Goal: Task Accomplishment & Management: Manage account settings

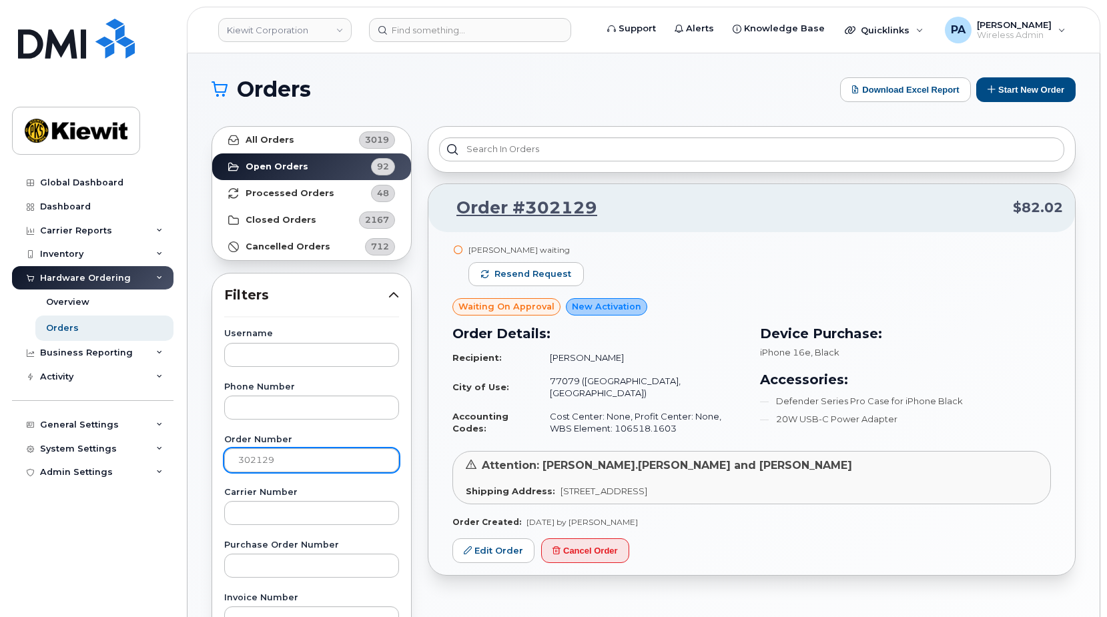
drag, startPoint x: 296, startPoint y: 459, endPoint x: 262, endPoint y: 457, distance: 33.4
click at [262, 457] on input "302129" at bounding box center [311, 460] width 175 height 24
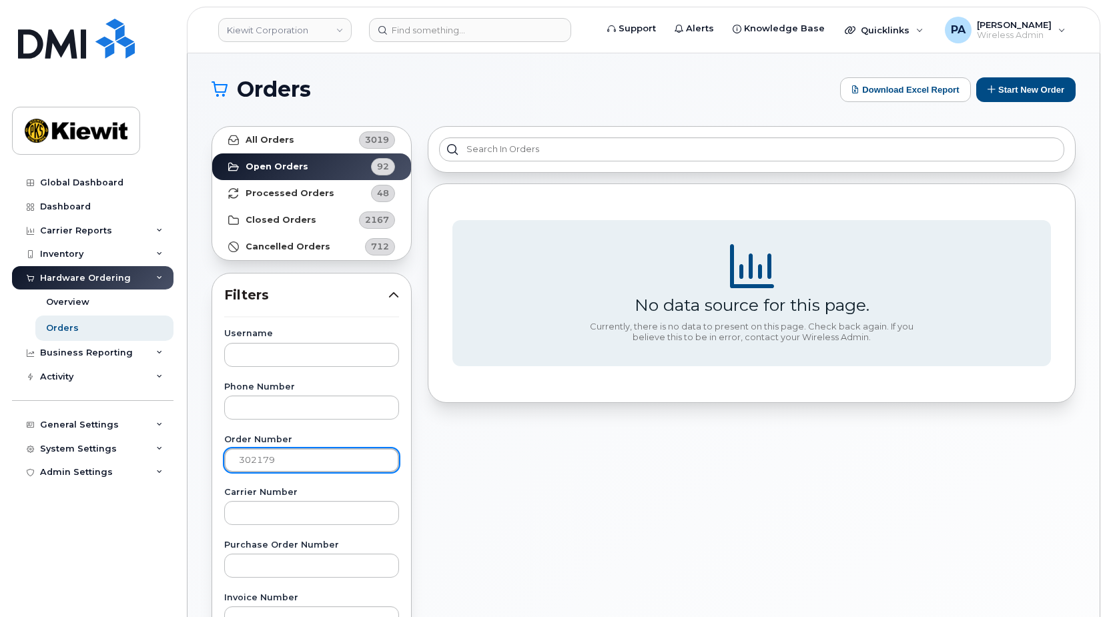
drag, startPoint x: 300, startPoint y: 464, endPoint x: 196, endPoint y: 456, distance: 104.3
click at [196, 456] on div "Orders Download Excel Report Start New Order All Orders 3019 Open Orders 92 Pro…" at bounding box center [643, 562] width 912 height 1018
drag, startPoint x: 251, startPoint y: 458, endPoint x: 280, endPoint y: 458, distance: 28.7
click at [252, 458] on input "302921" at bounding box center [311, 460] width 175 height 24
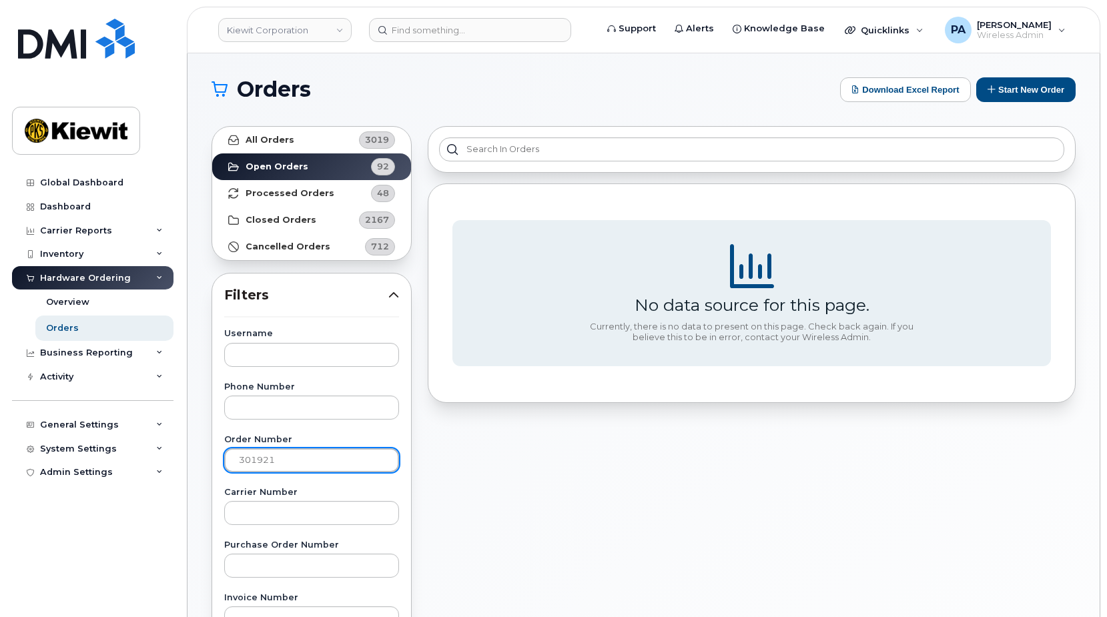
type input "301921"
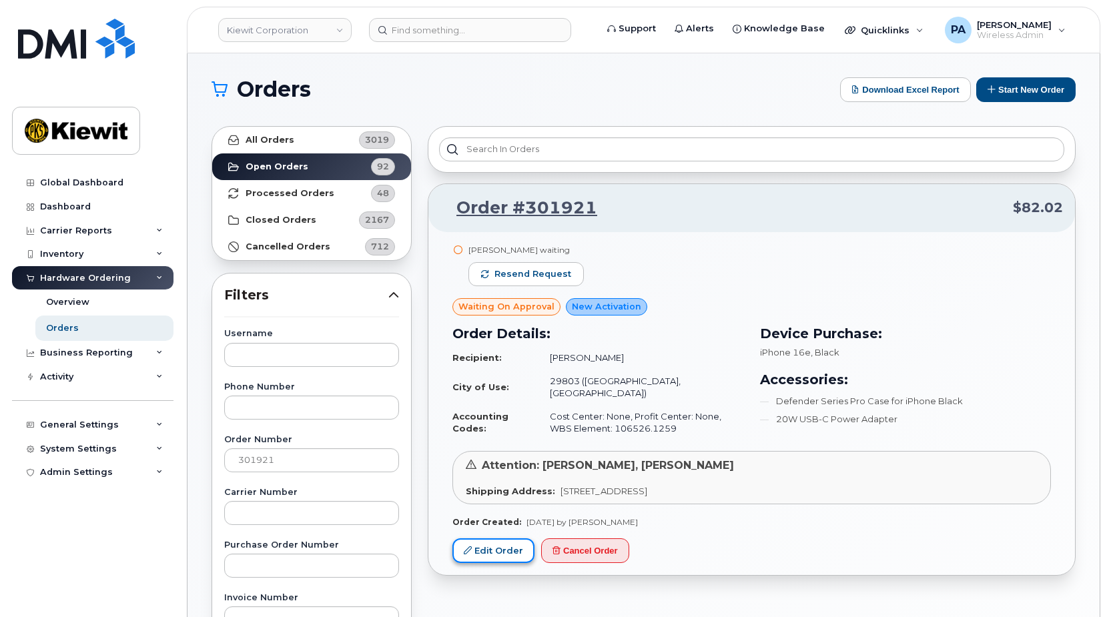
click at [504, 542] on link "Edit Order" at bounding box center [493, 550] width 82 height 25
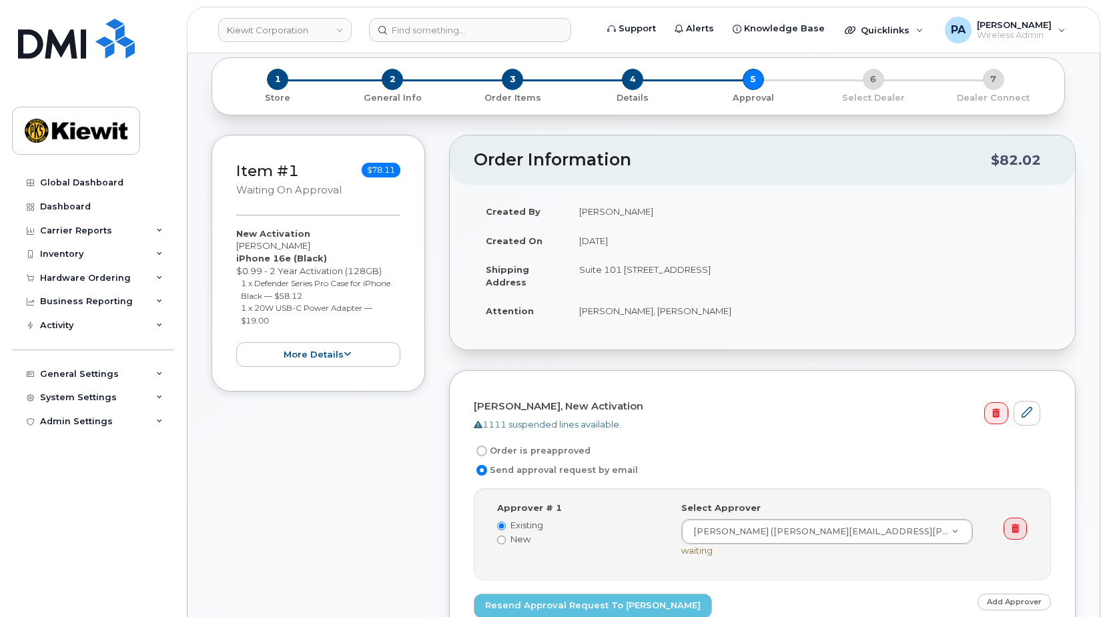
scroll to position [200, 0]
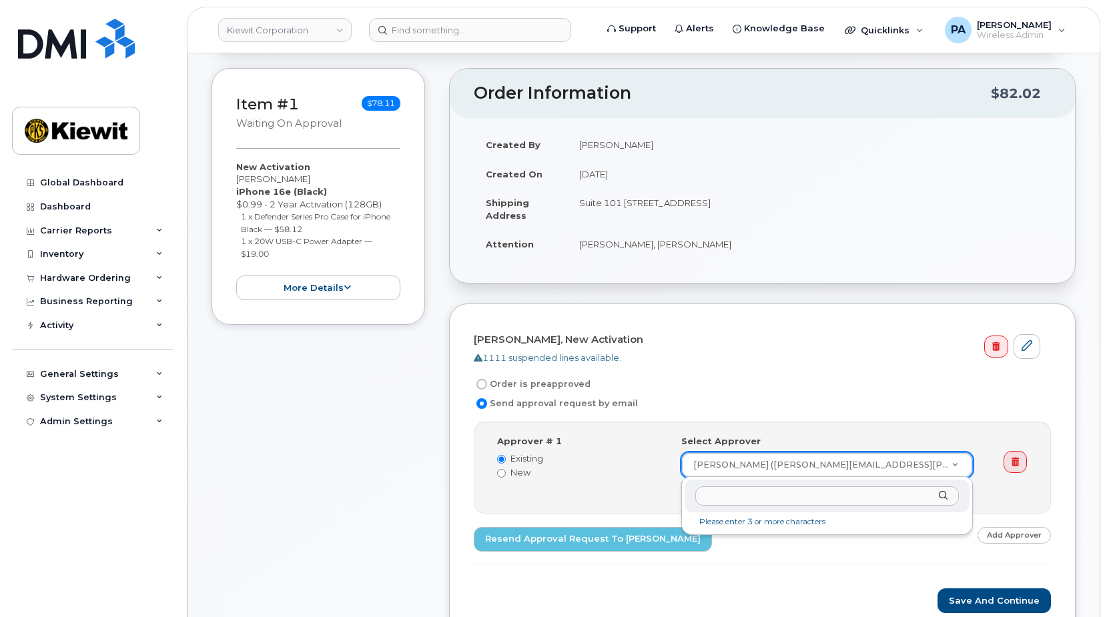
type input "C"
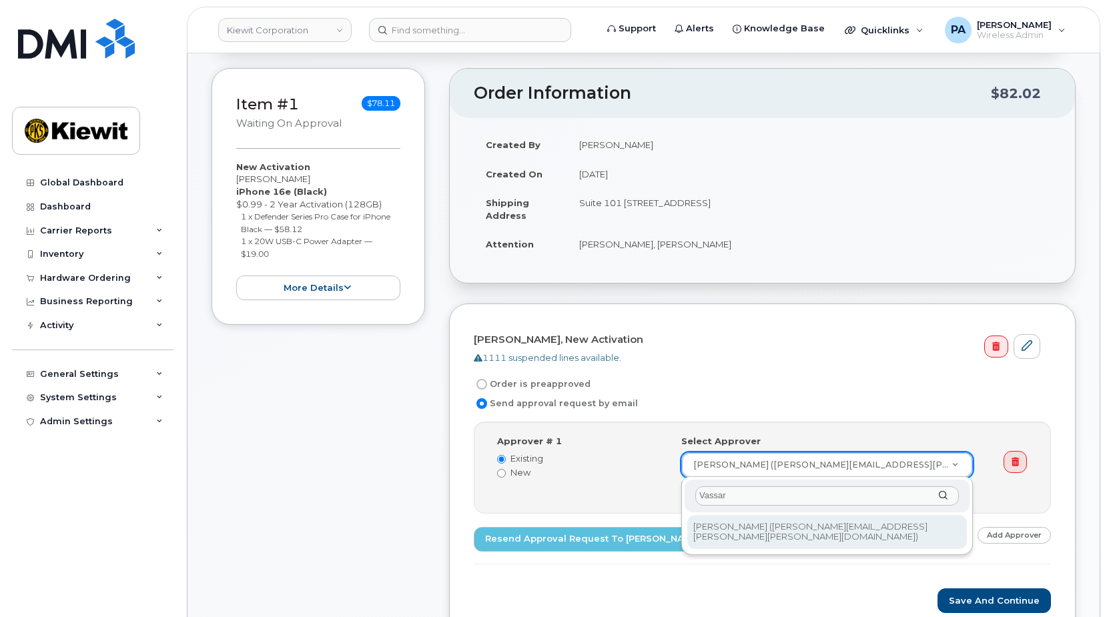
type input "Vassar"
type input "2433547"
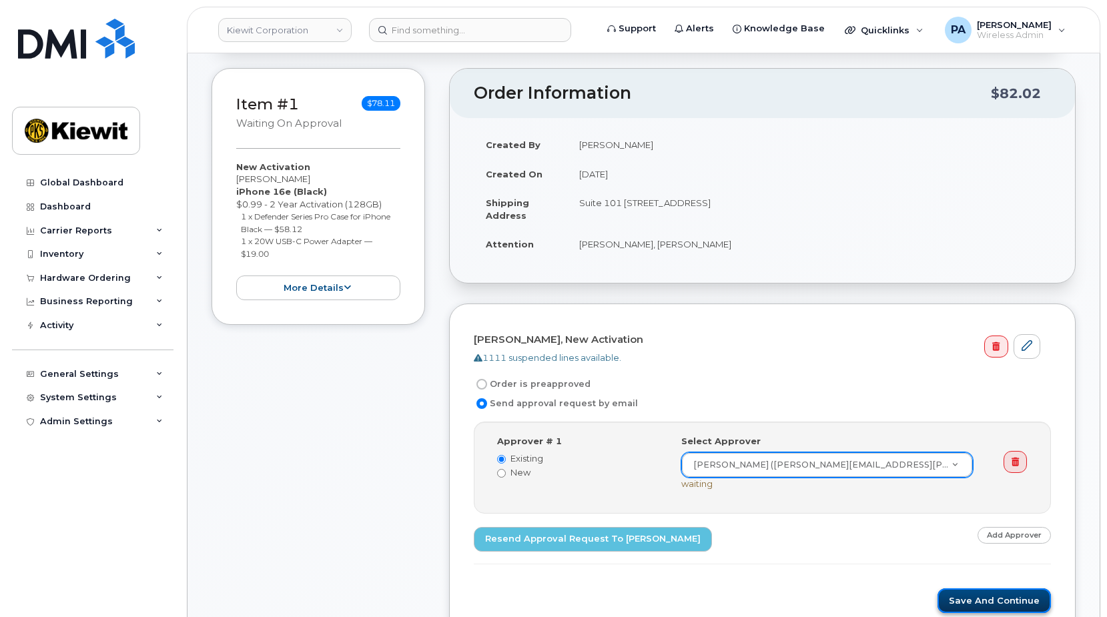
click at [974, 601] on button "Save and Continue" at bounding box center [993, 600] width 113 height 25
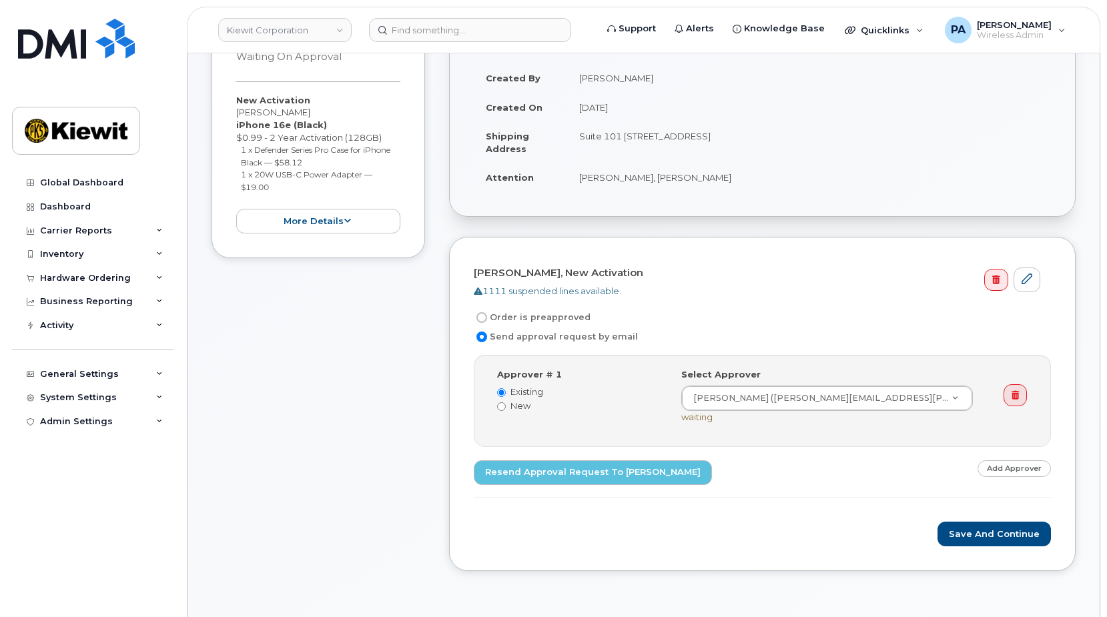
scroll to position [200, 0]
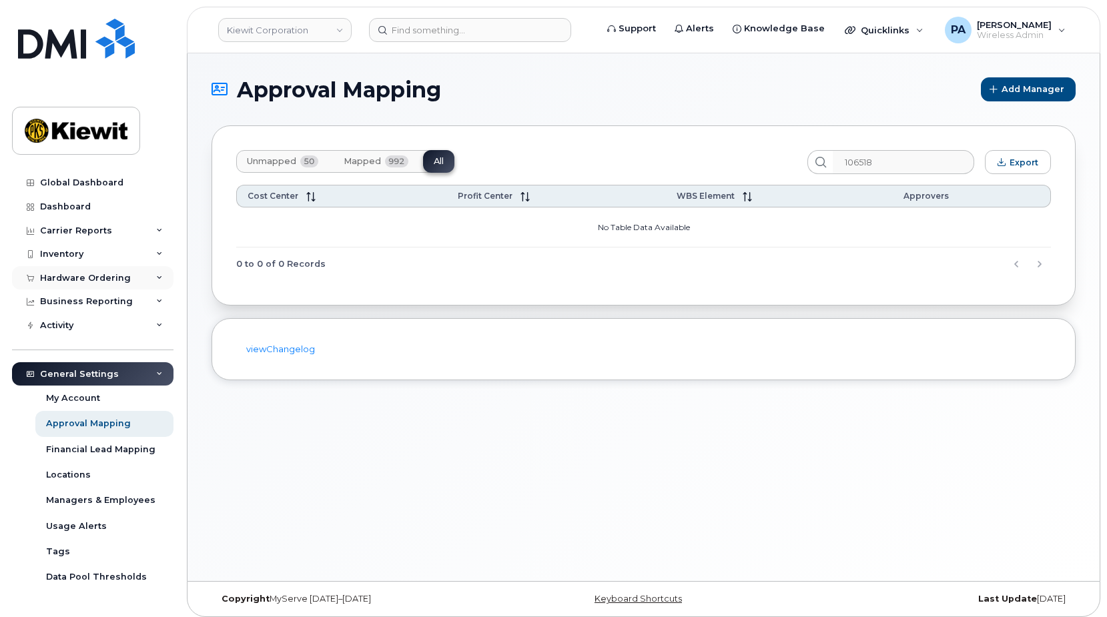
click at [70, 278] on div "Hardware Ordering" at bounding box center [85, 278] width 91 height 11
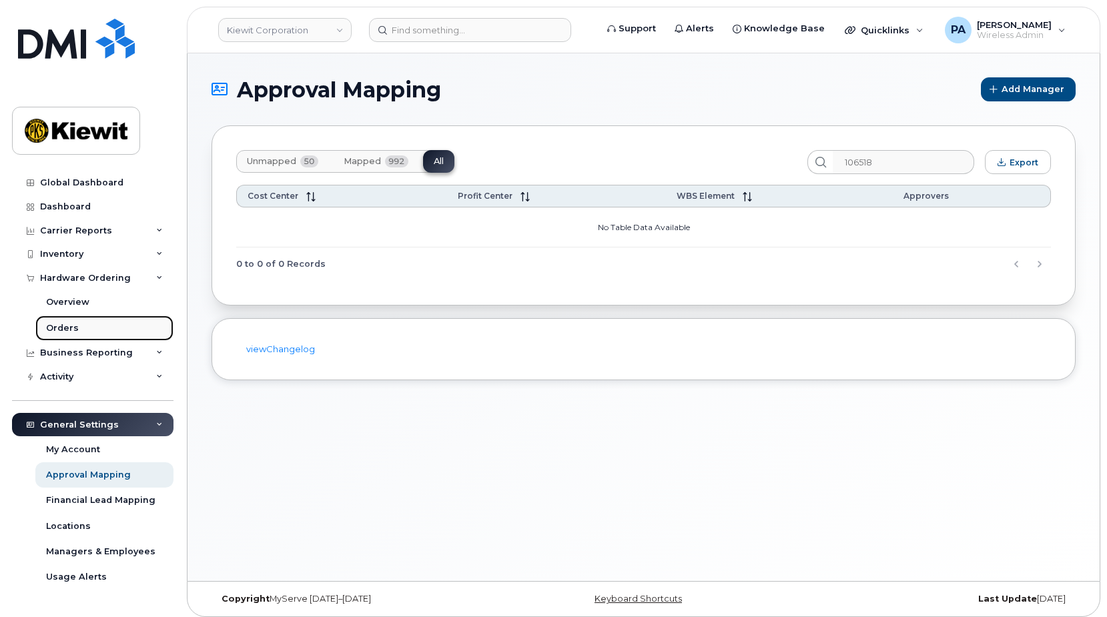
click at [70, 333] on div "Orders" at bounding box center [62, 328] width 33 height 12
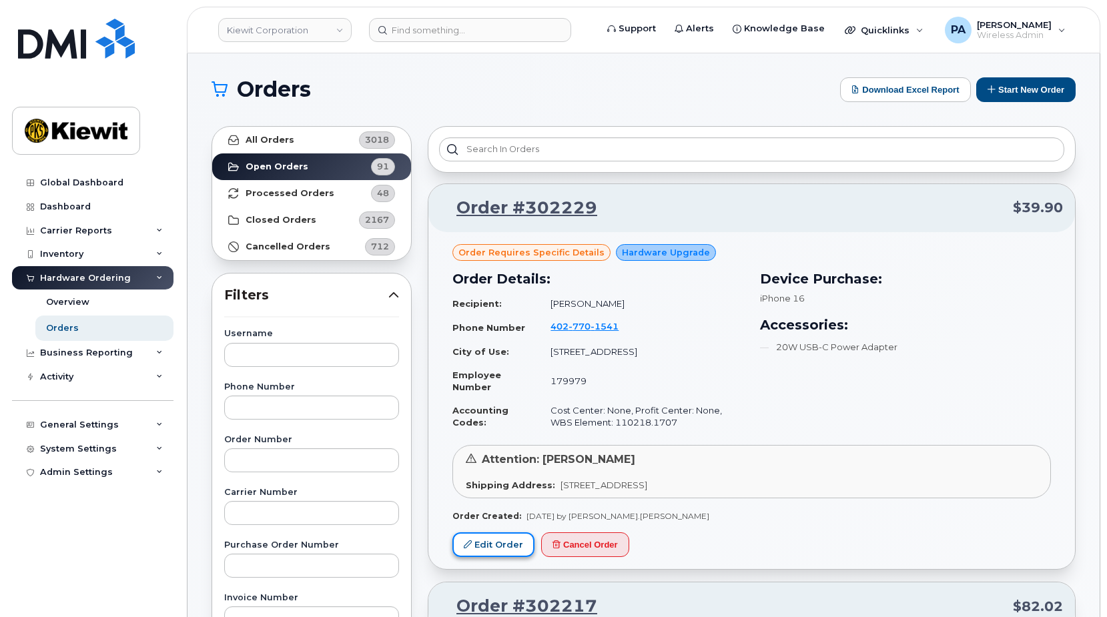
click at [498, 544] on link "Edit Order" at bounding box center [493, 544] width 82 height 25
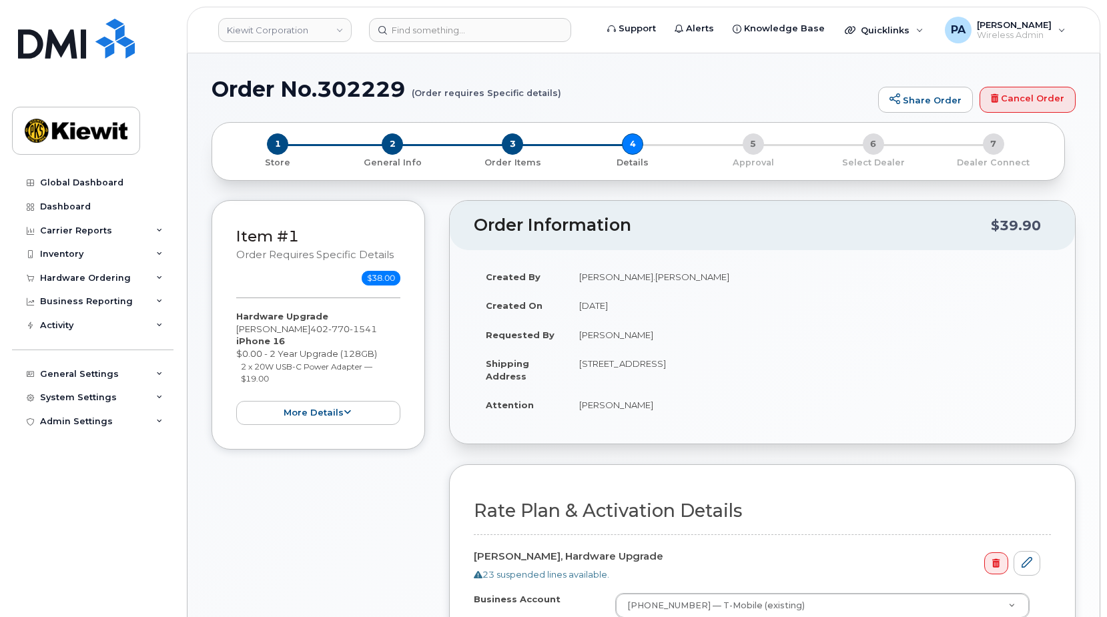
select select
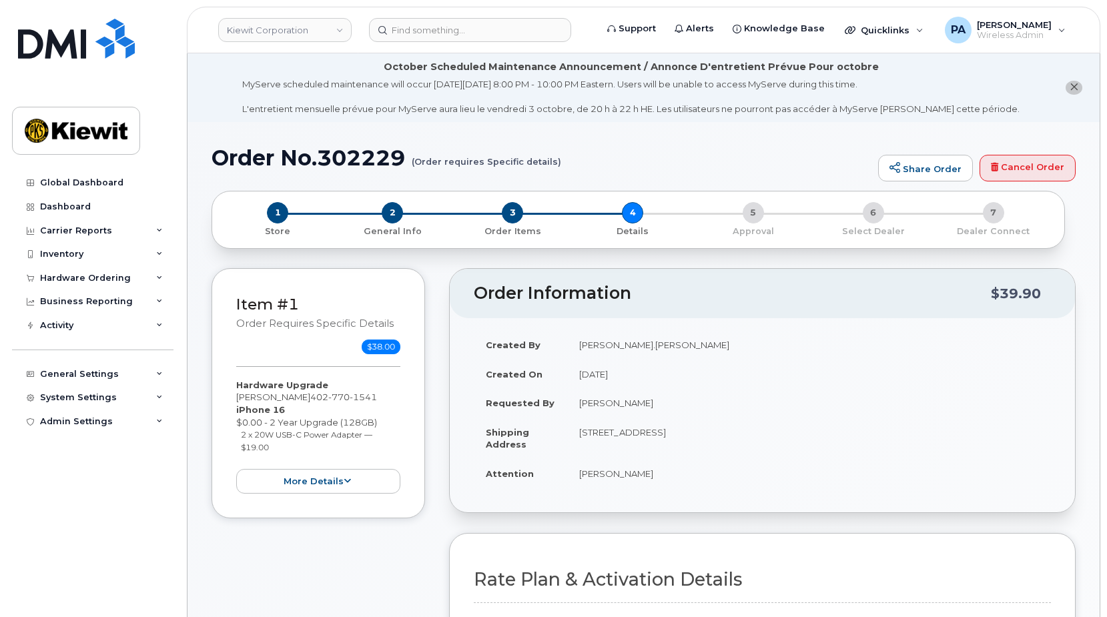
scroll to position [400, 0]
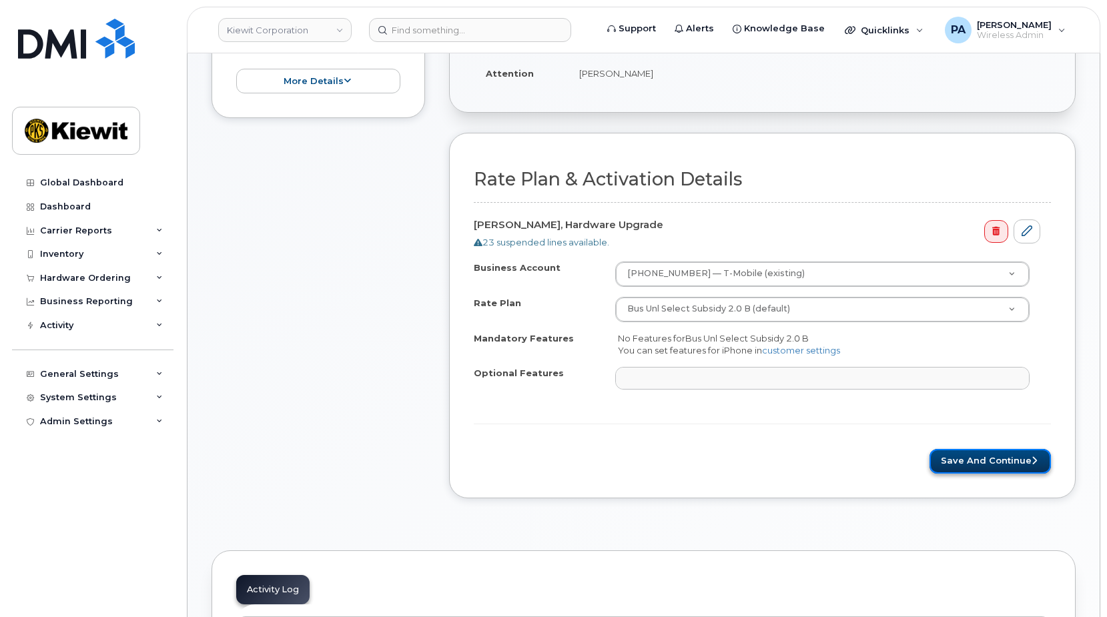
click at [968, 466] on button "Save and Continue" at bounding box center [989, 461] width 121 height 25
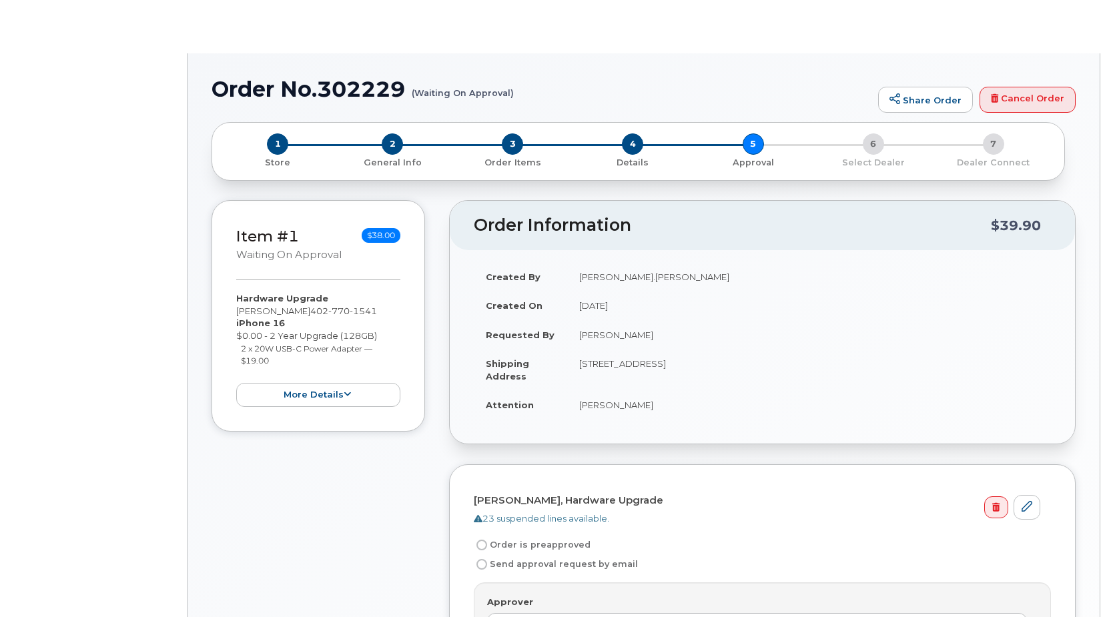
radio input "true"
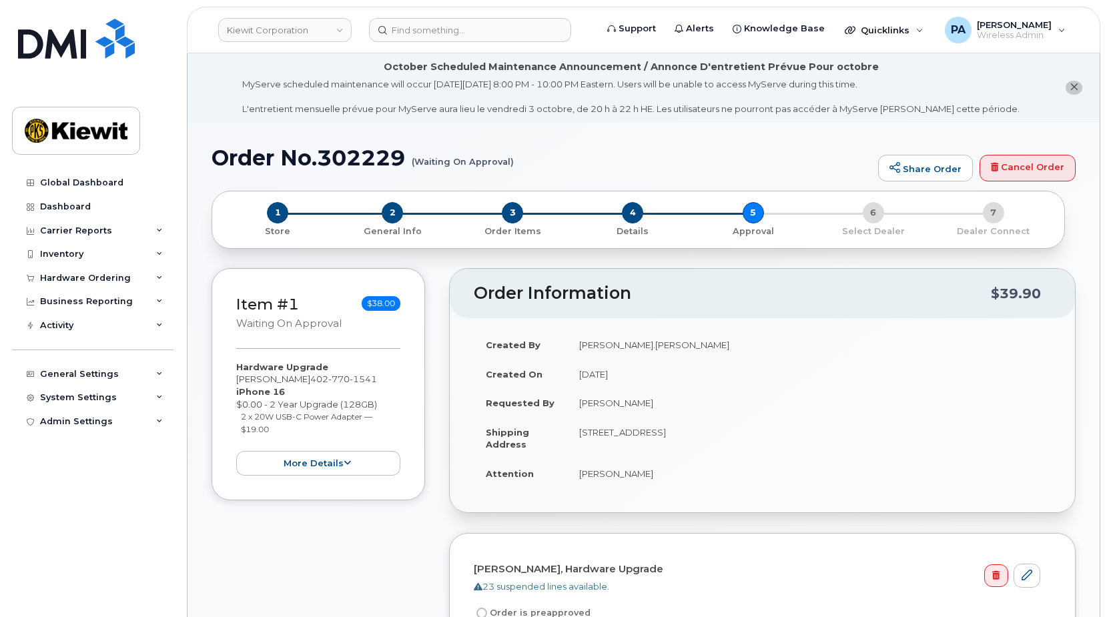
scroll to position [334, 0]
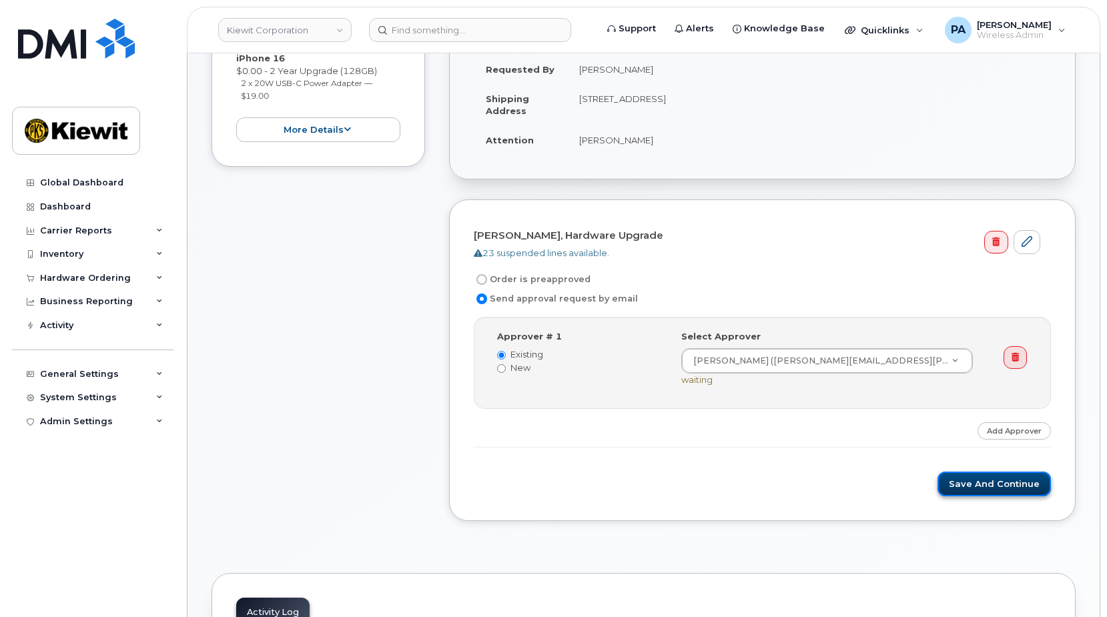
click at [1007, 485] on button "Save and Continue" at bounding box center [993, 484] width 113 height 25
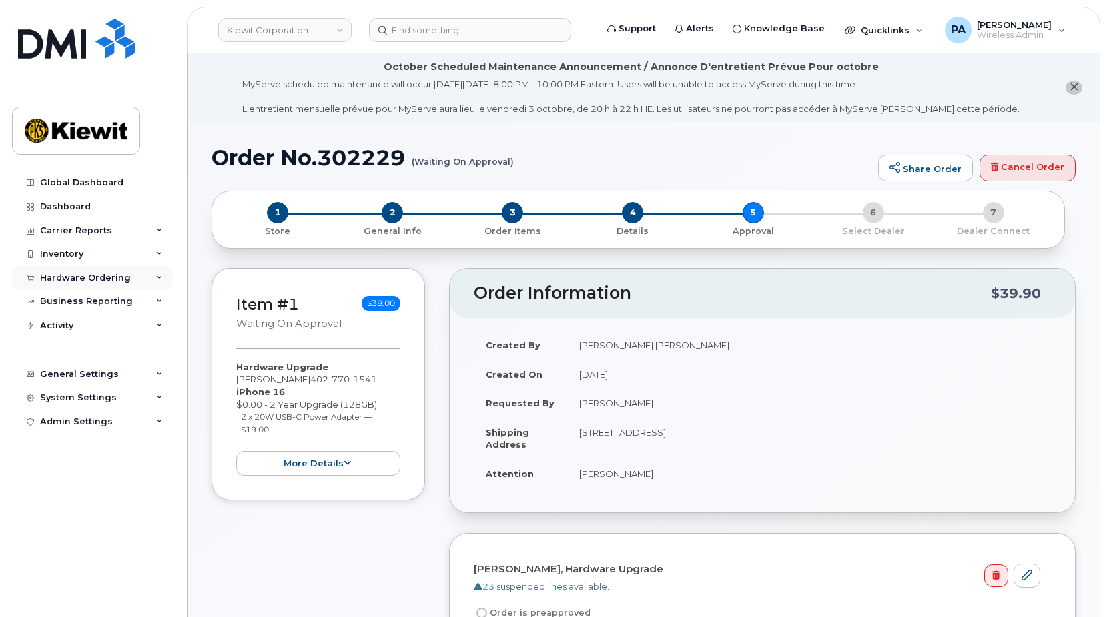
click at [94, 273] on div "Hardware Ordering" at bounding box center [85, 278] width 91 height 11
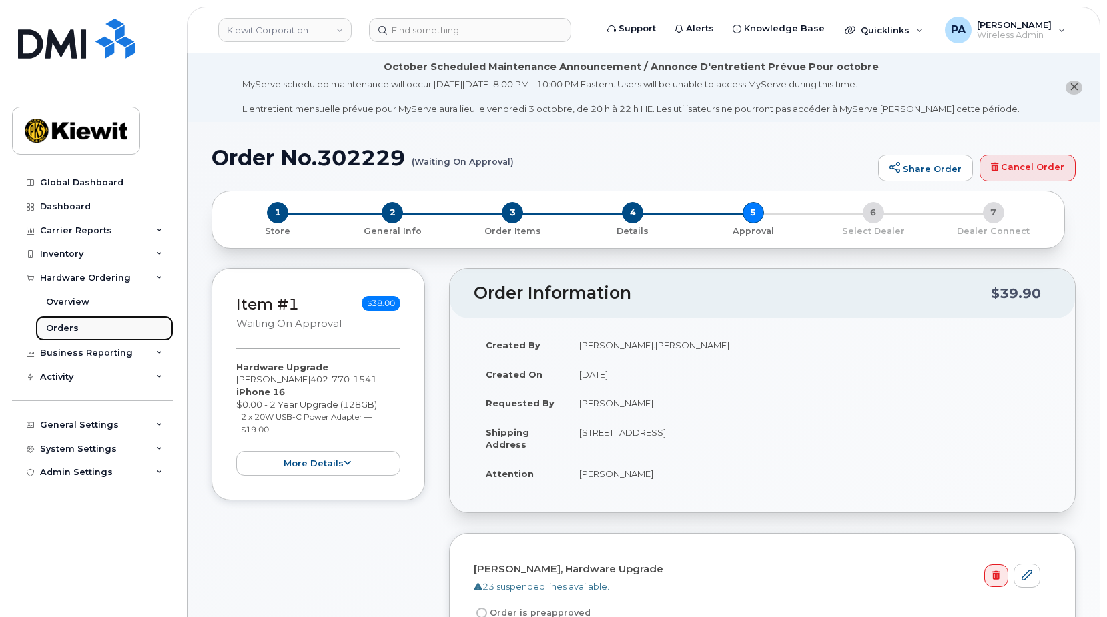
click at [71, 329] on div "Orders" at bounding box center [62, 328] width 33 height 12
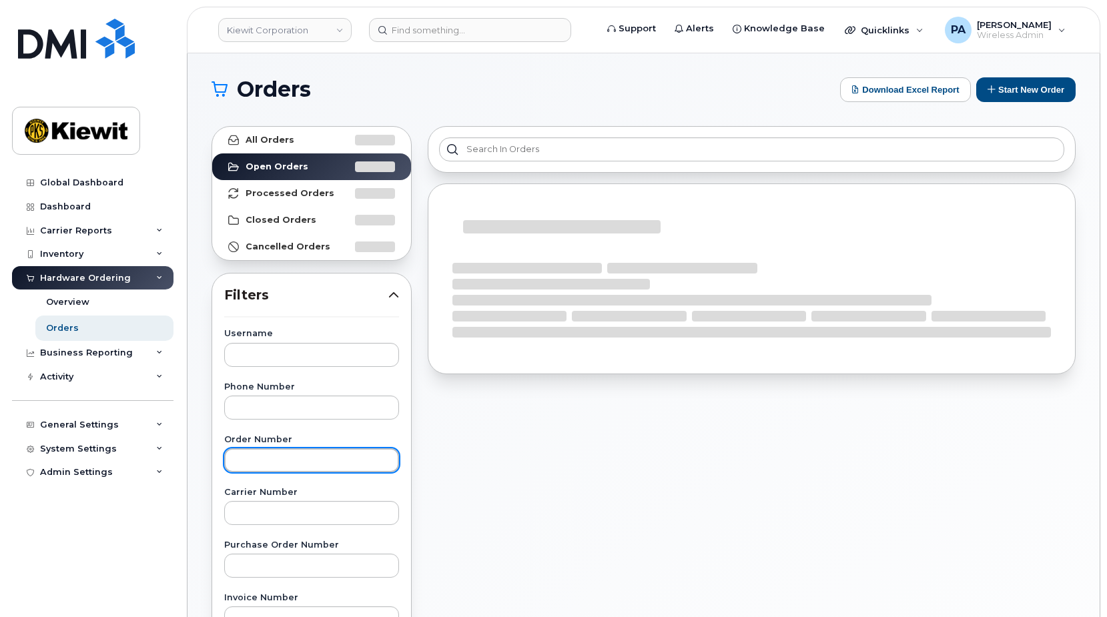
click at [284, 450] on input "text" at bounding box center [311, 460] width 175 height 24
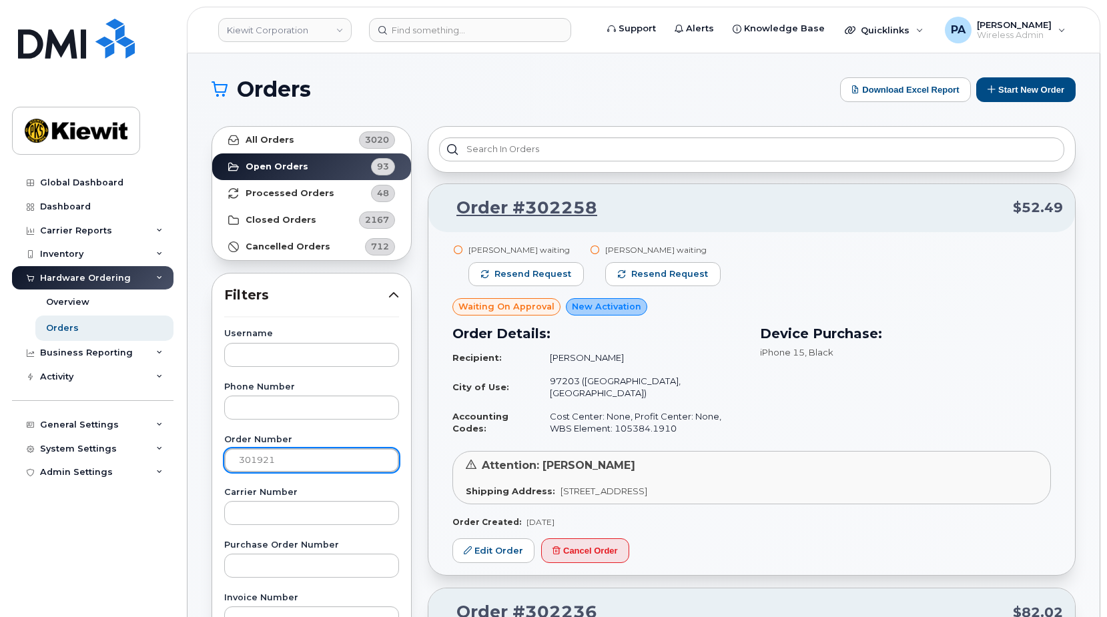
type input "301921"
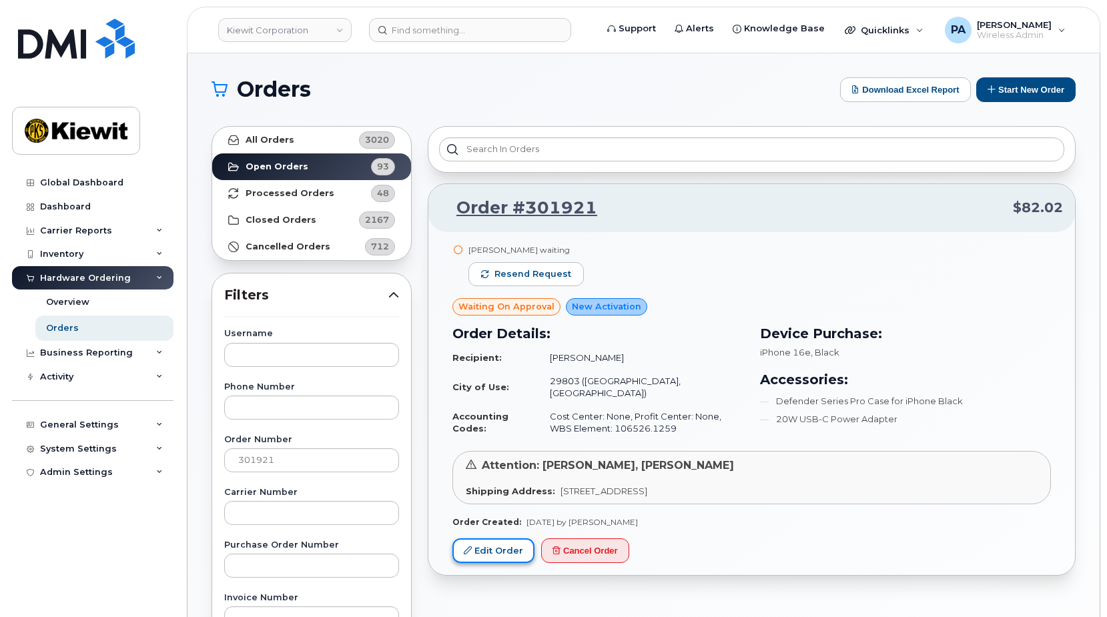
click at [488, 541] on link "Edit Order" at bounding box center [493, 550] width 82 height 25
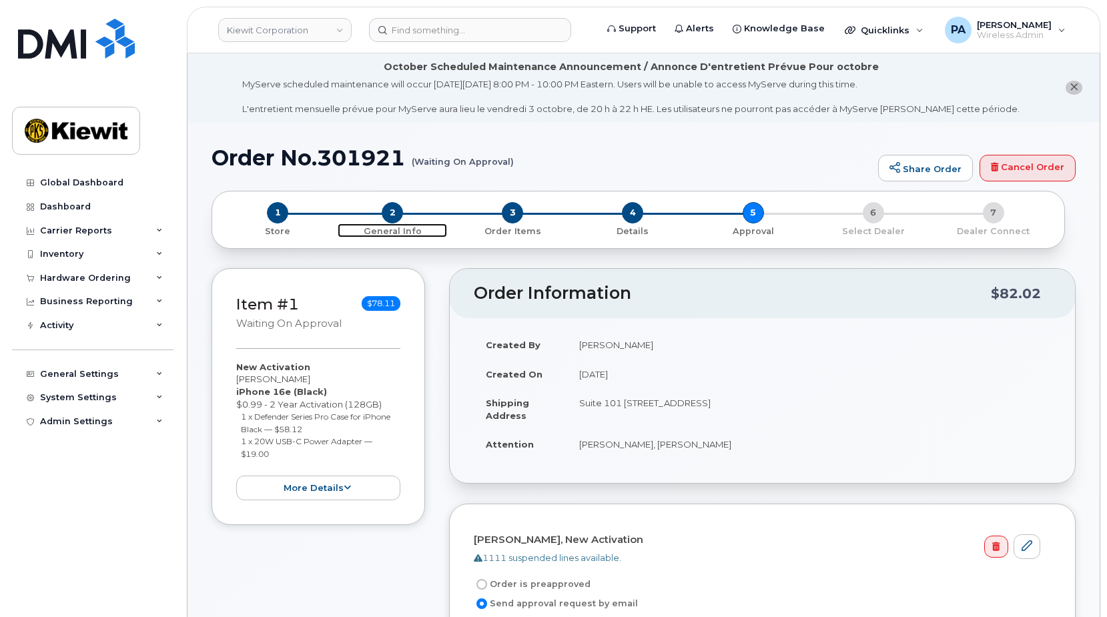
click at [398, 215] on span "2" at bounding box center [392, 212] width 21 height 21
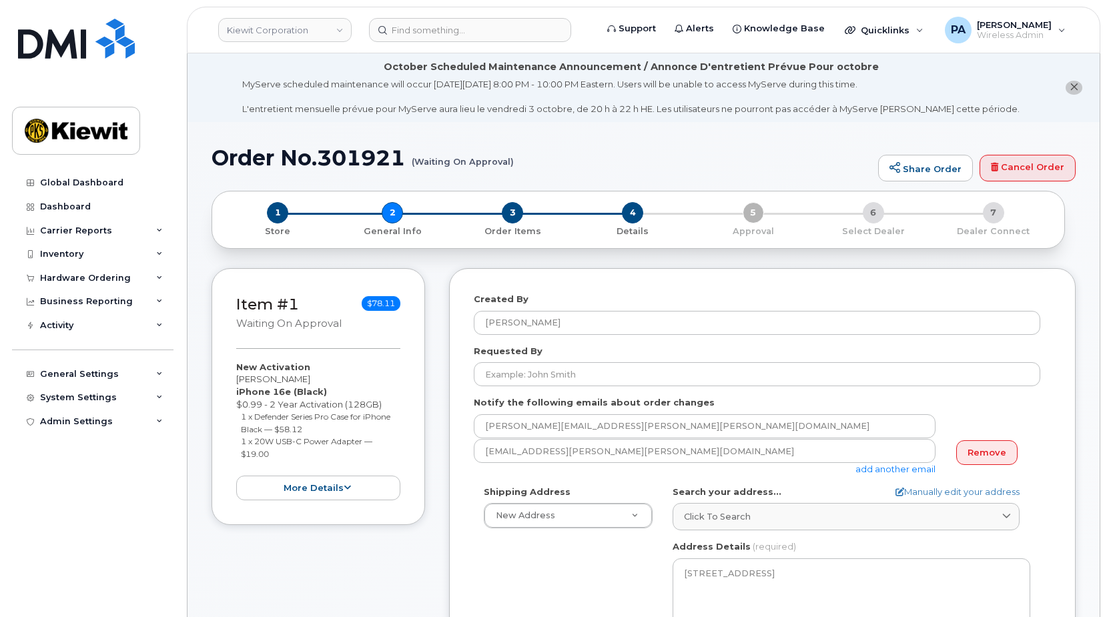
scroll to position [267, 0]
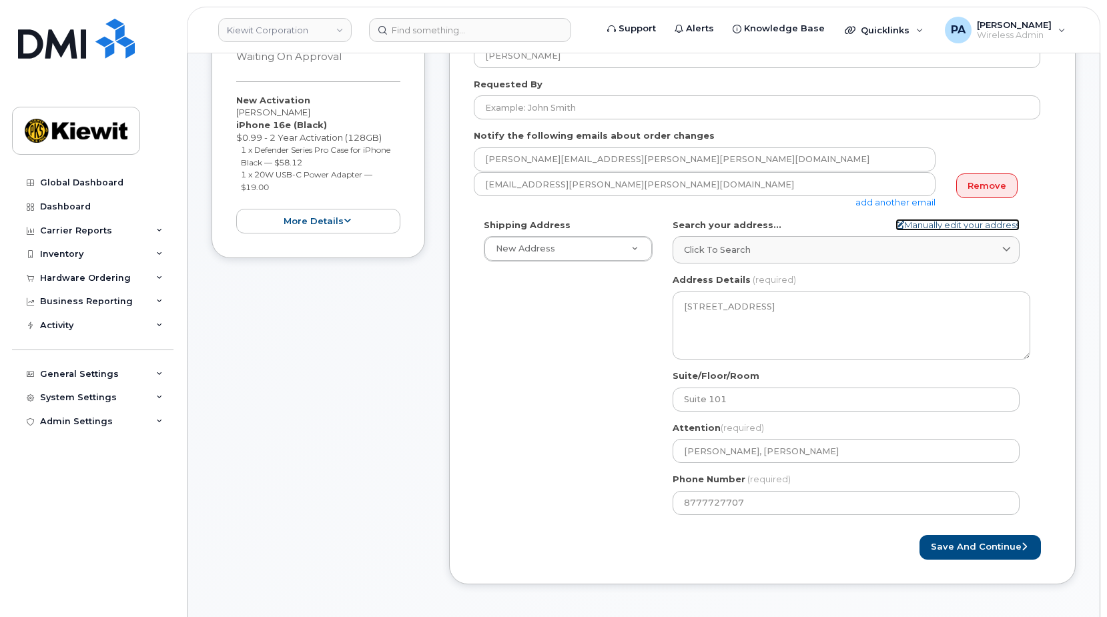
click at [941, 221] on link "Manually edit your address" at bounding box center [957, 225] width 124 height 13
select select
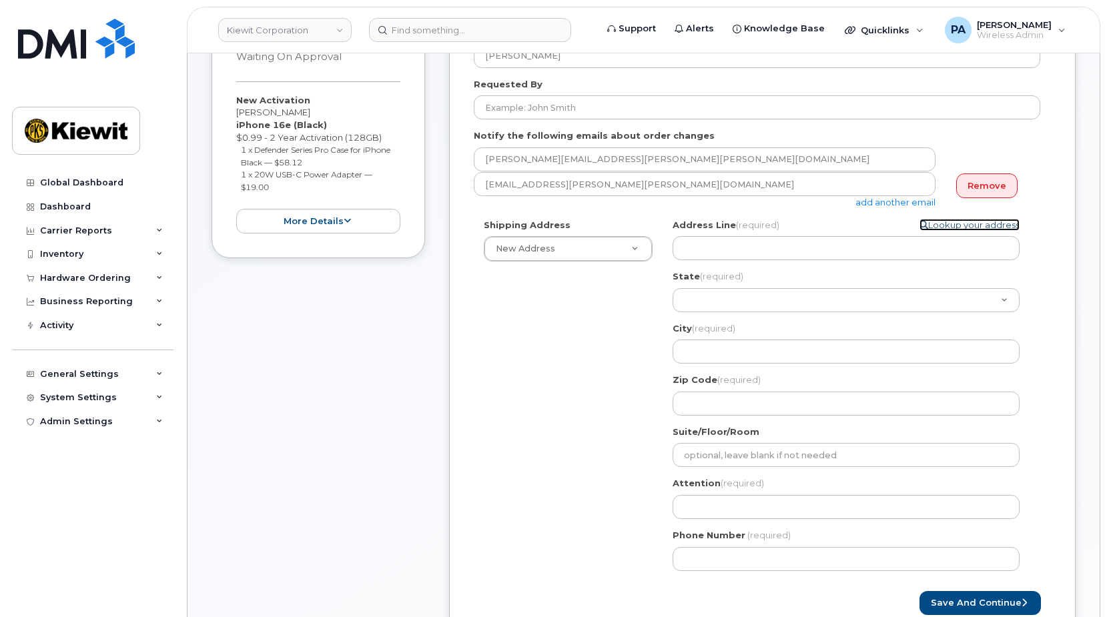
click at [961, 226] on link "Lookup your address" at bounding box center [969, 225] width 100 height 13
select select
type textarea "137 Old Market S, Aiken, SC, 29803, USA"
type input "Suite 101"
type input "Lorelei Adams, Kaitlyn Walsh"
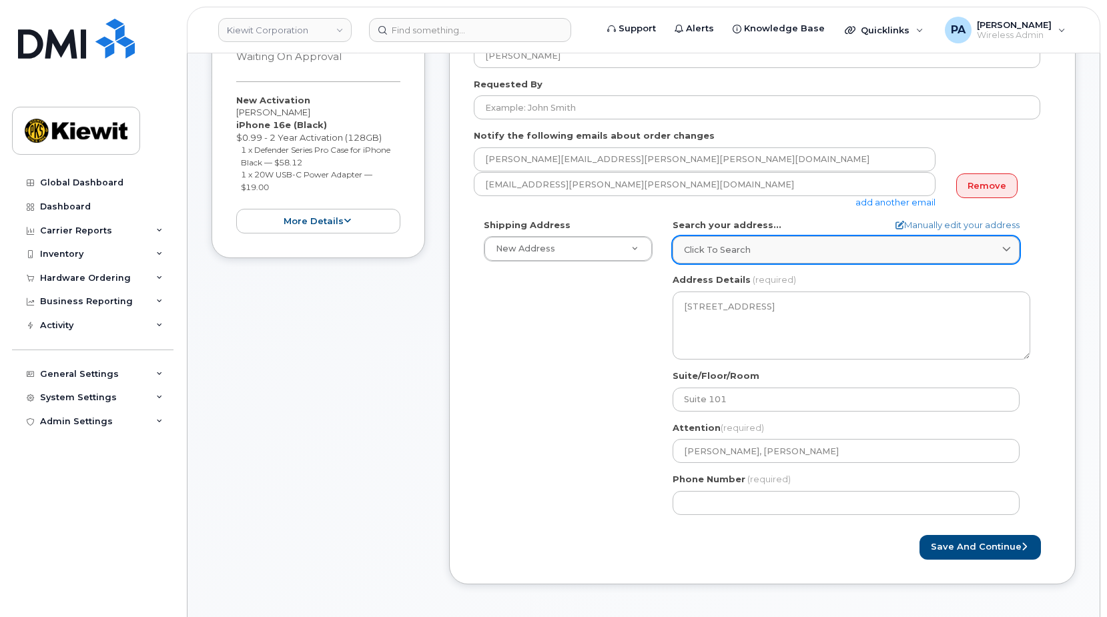
click at [775, 253] on div "Click to search" at bounding box center [846, 250] width 324 height 13
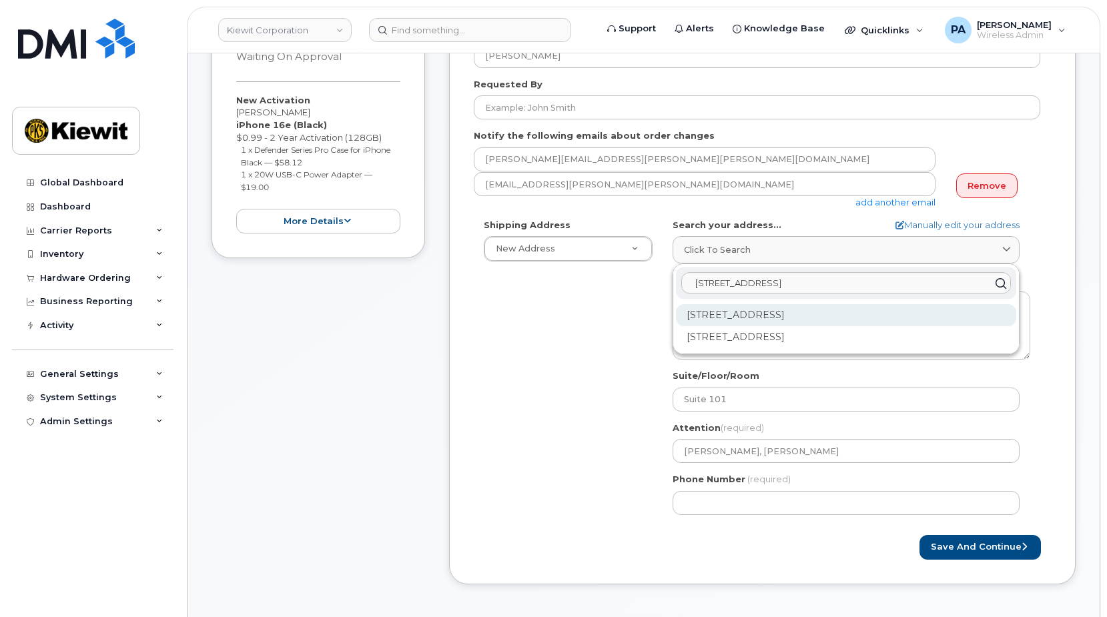
type input "137 Old Market s"
click at [725, 314] on div "137 Old Market St Aiken SC 29803" at bounding box center [846, 315] width 340 height 22
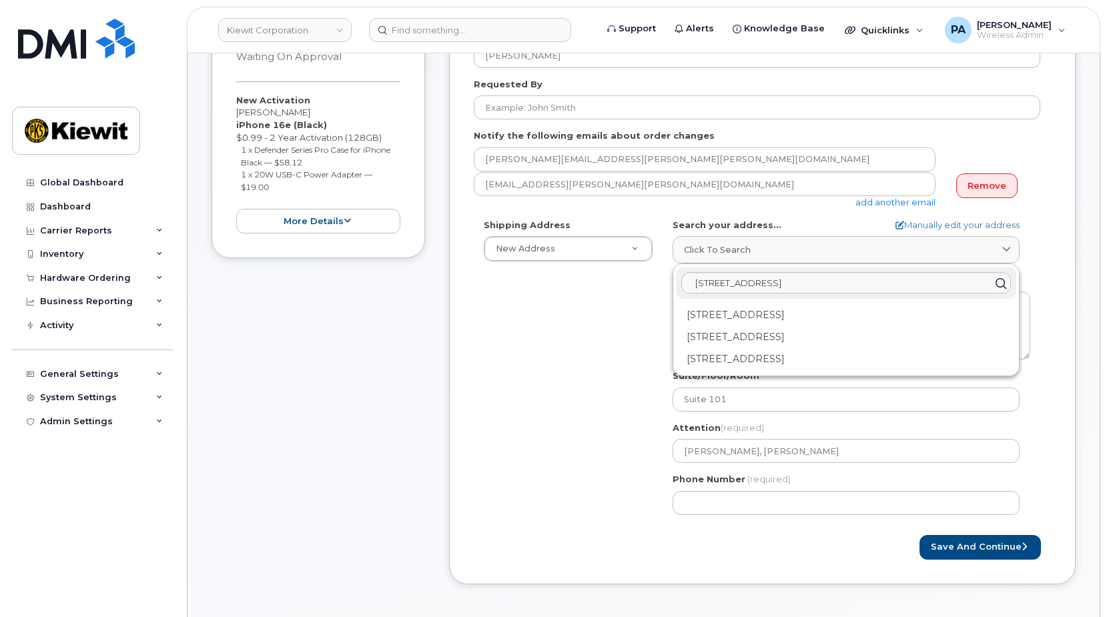
click at [725, 314] on div "137 Old Market St Ste 101 Aiken SC 29803-3927" at bounding box center [846, 315] width 340 height 22
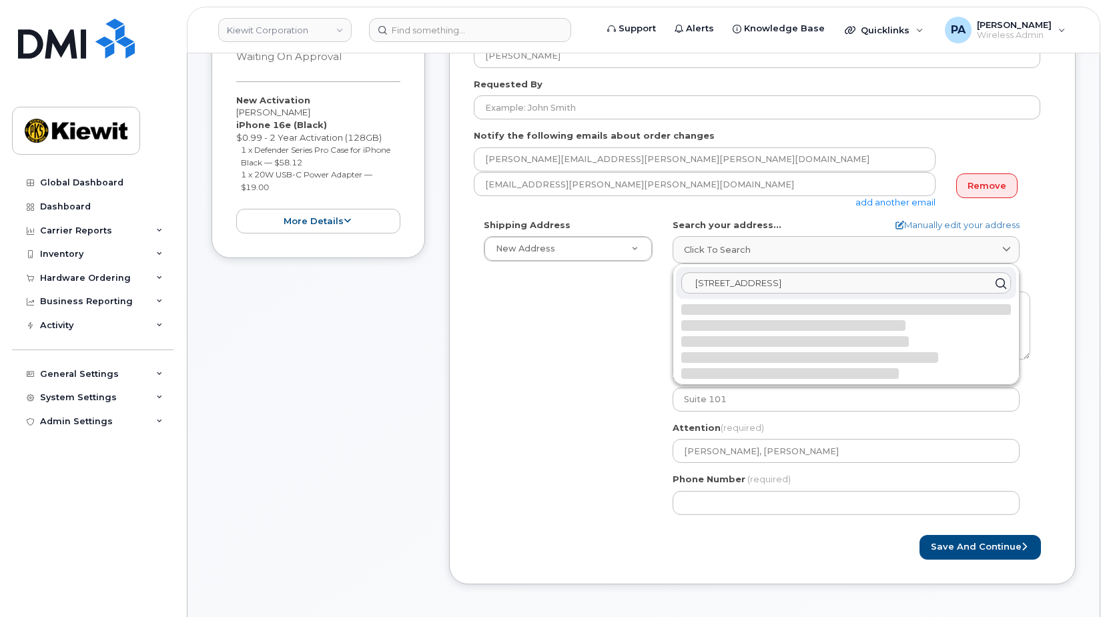
select select
type textarea "137 Old Market St Ste 101 AIKEN SC 29803-3927 UNITED STATES"
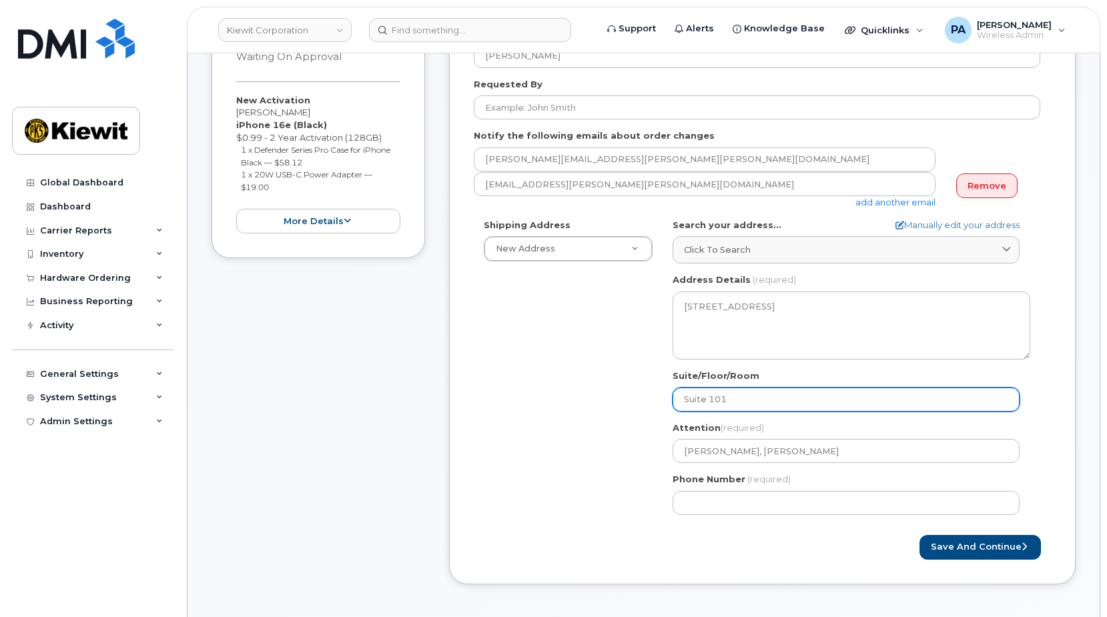
drag, startPoint x: 654, startPoint y: 385, endPoint x: 600, endPoint y: 386, distance: 53.4
click at [600, 386] on div "Shipping Address New Address New Address SC Aiken Search your address... Manual…" at bounding box center [757, 372] width 566 height 306
select select
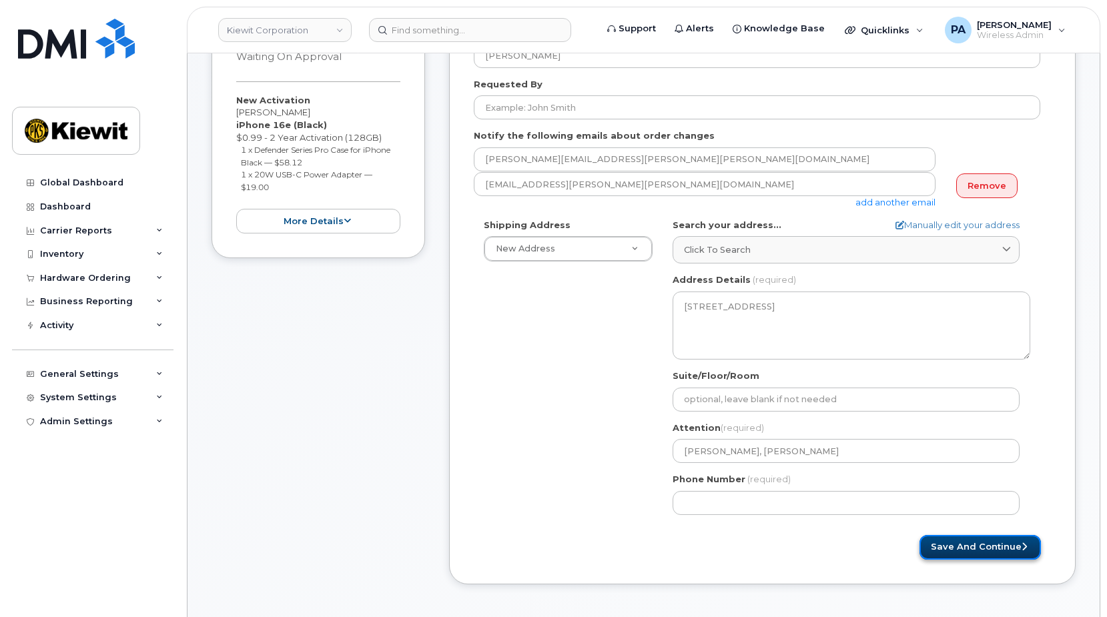
click at [979, 537] on button "Save and Continue" at bounding box center [979, 547] width 121 height 25
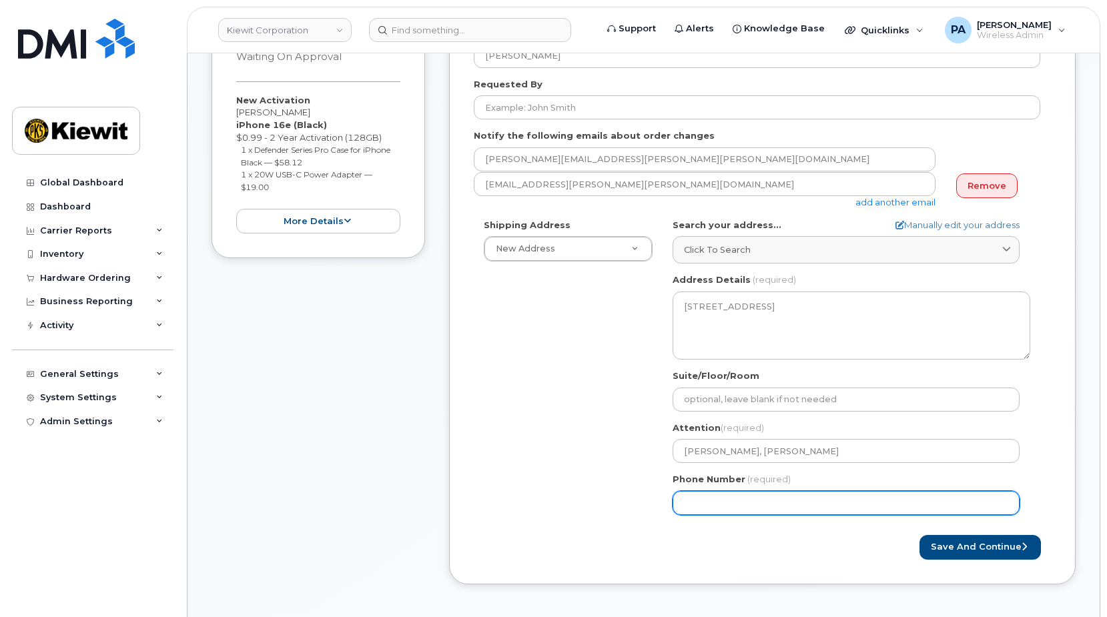
click at [705, 504] on input "Phone Number" at bounding box center [846, 503] width 347 height 24
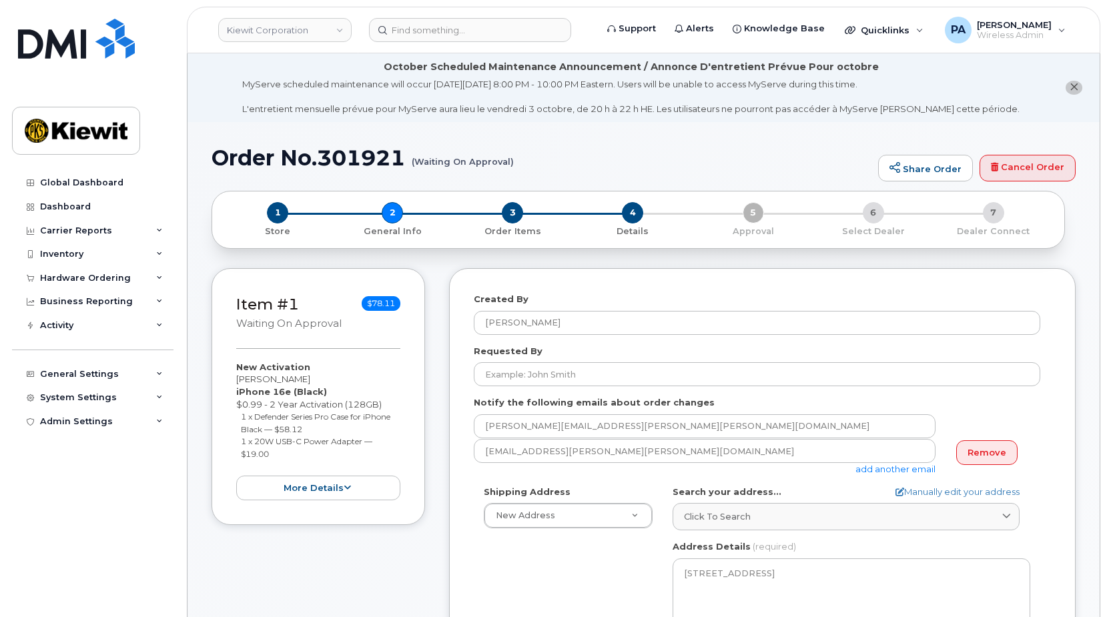
scroll to position [334, 0]
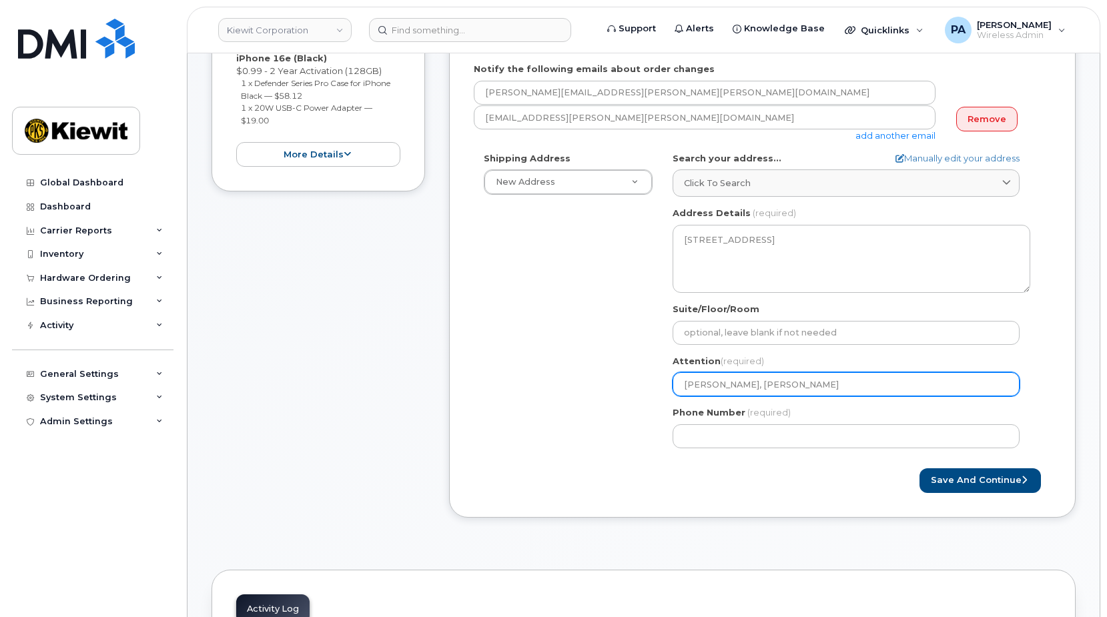
drag, startPoint x: 745, startPoint y: 382, endPoint x: 659, endPoint y: 378, distance: 86.8
click at [659, 378] on div "Shipping Address New Address New Address SC Aiken Search your address... Manual…" at bounding box center [757, 305] width 566 height 306
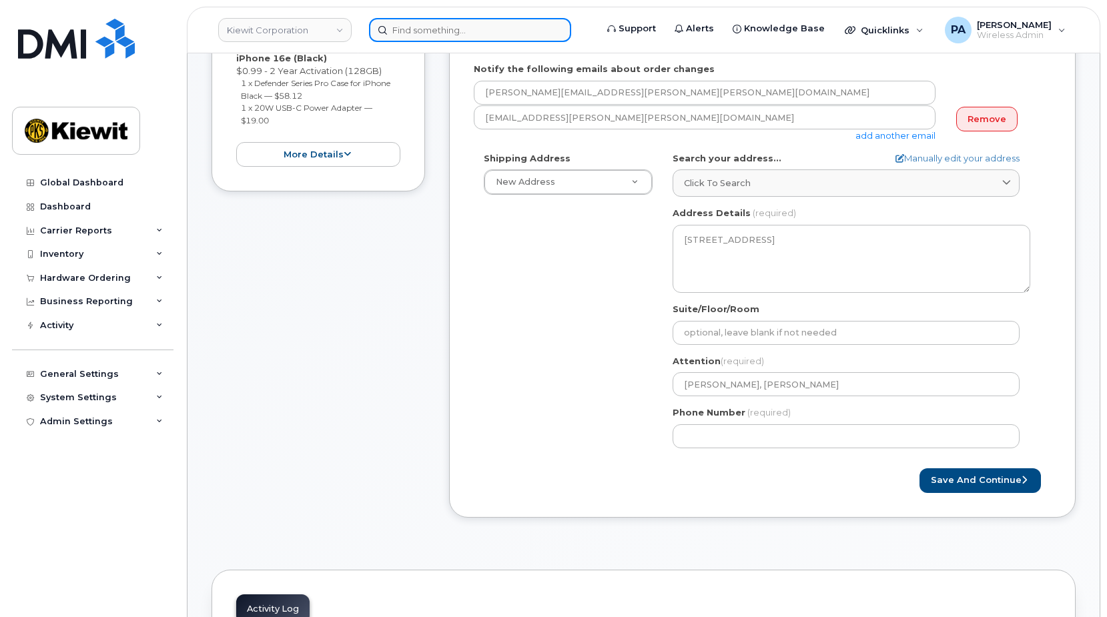
click at [409, 29] on input at bounding box center [470, 30] width 202 height 24
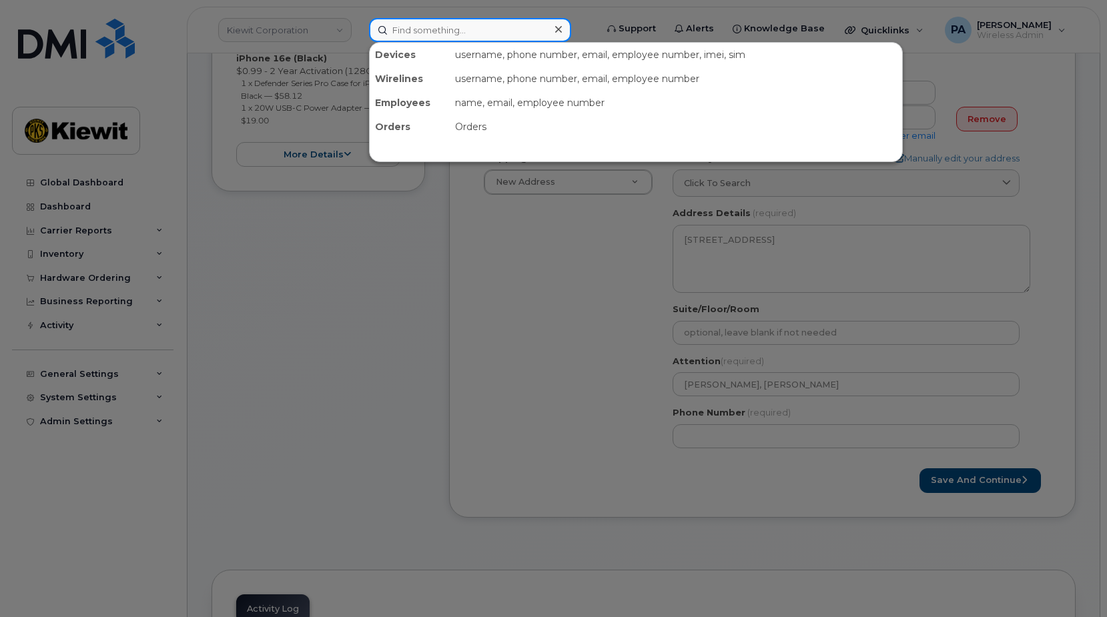
paste input "Lorelei Adams"
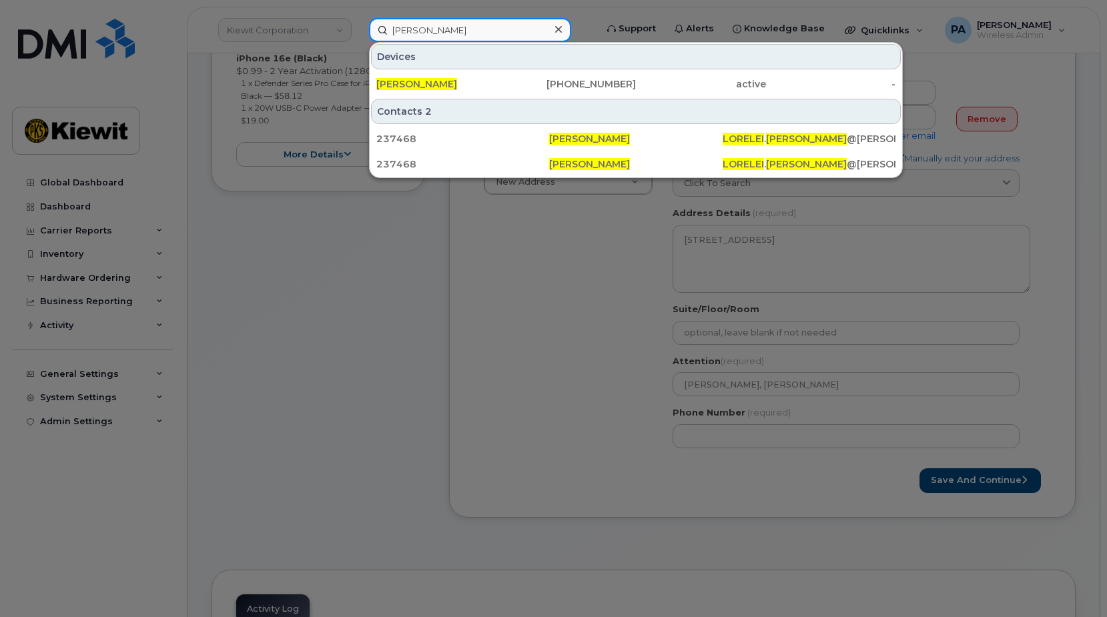
type input "Lorelei Adams"
click at [788, 436] on div at bounding box center [553, 308] width 1107 height 617
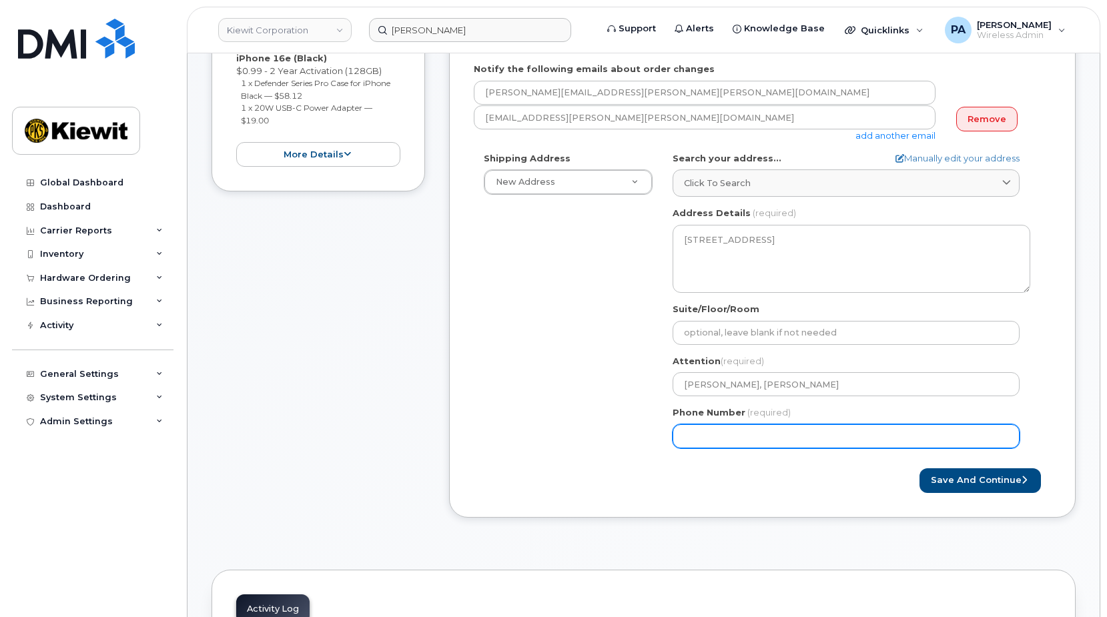
click at [756, 436] on input "Phone Number" at bounding box center [846, 436] width 347 height 24
select select
type input "983"
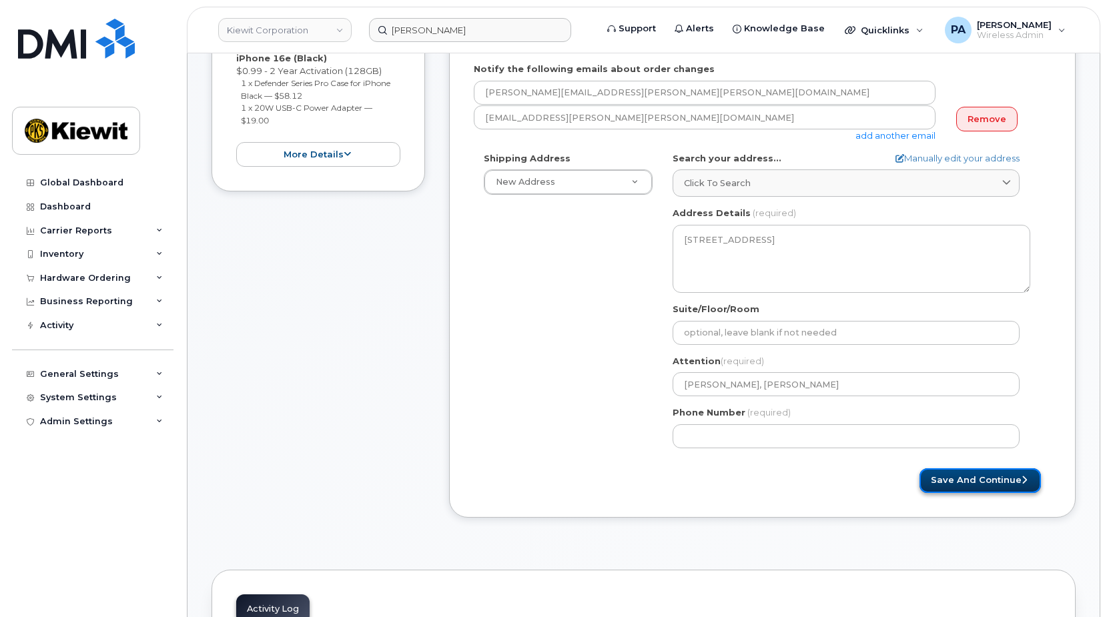
click at [1001, 482] on button "Save and Continue" at bounding box center [979, 480] width 121 height 25
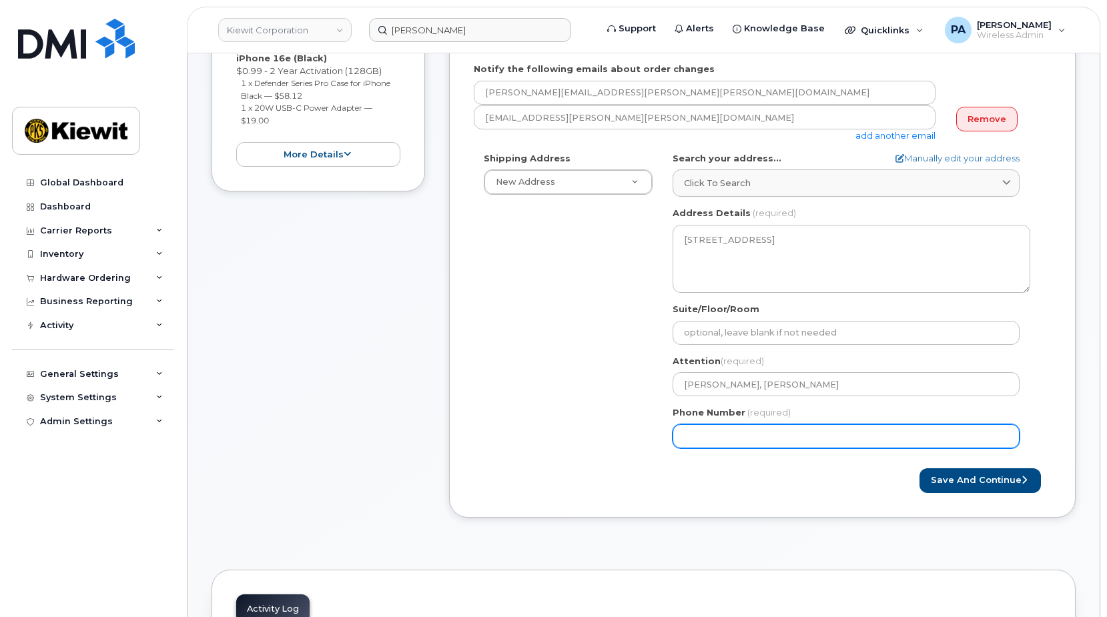
click at [703, 438] on input "Phone Number" at bounding box center [846, 436] width 347 height 24
select select
type input "9832179730"
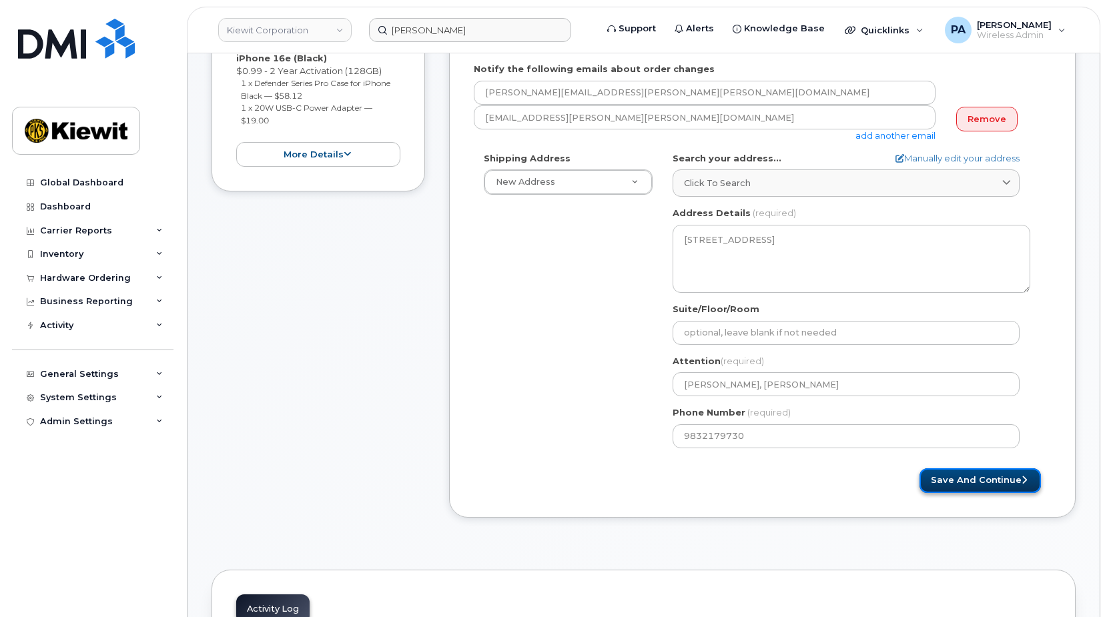
click at [1017, 483] on button "Save and Continue" at bounding box center [979, 480] width 121 height 25
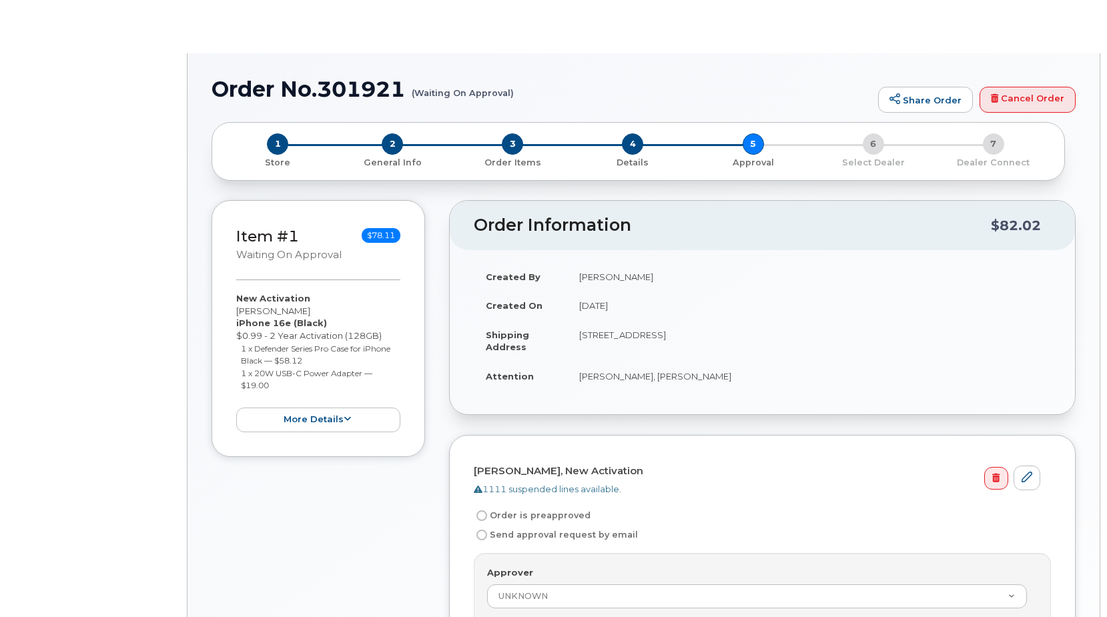
radio input "true"
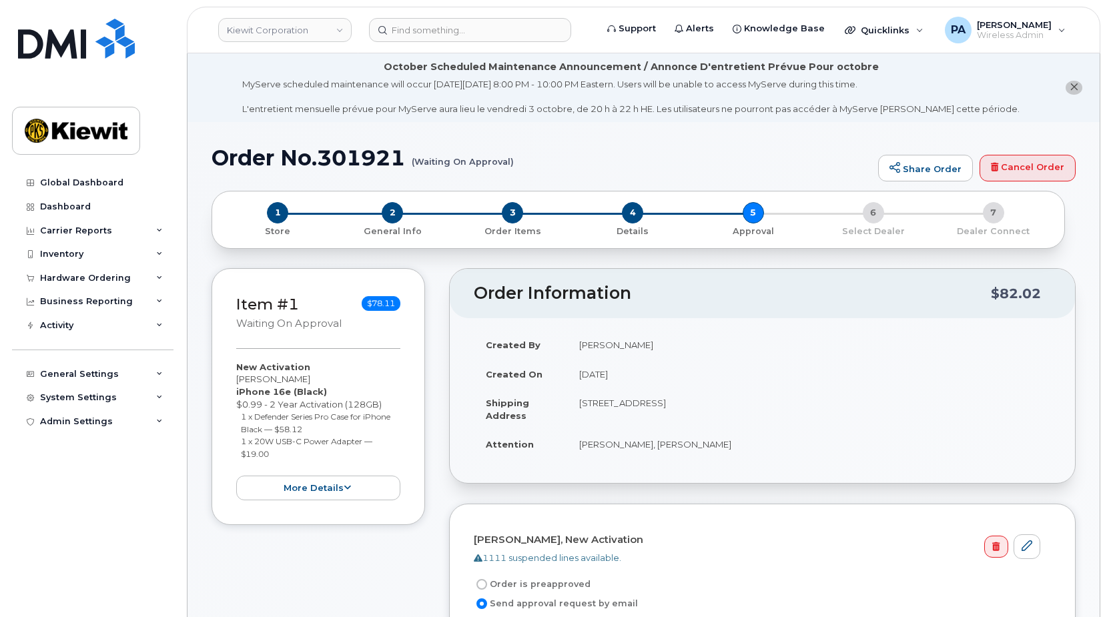
scroll to position [334, 0]
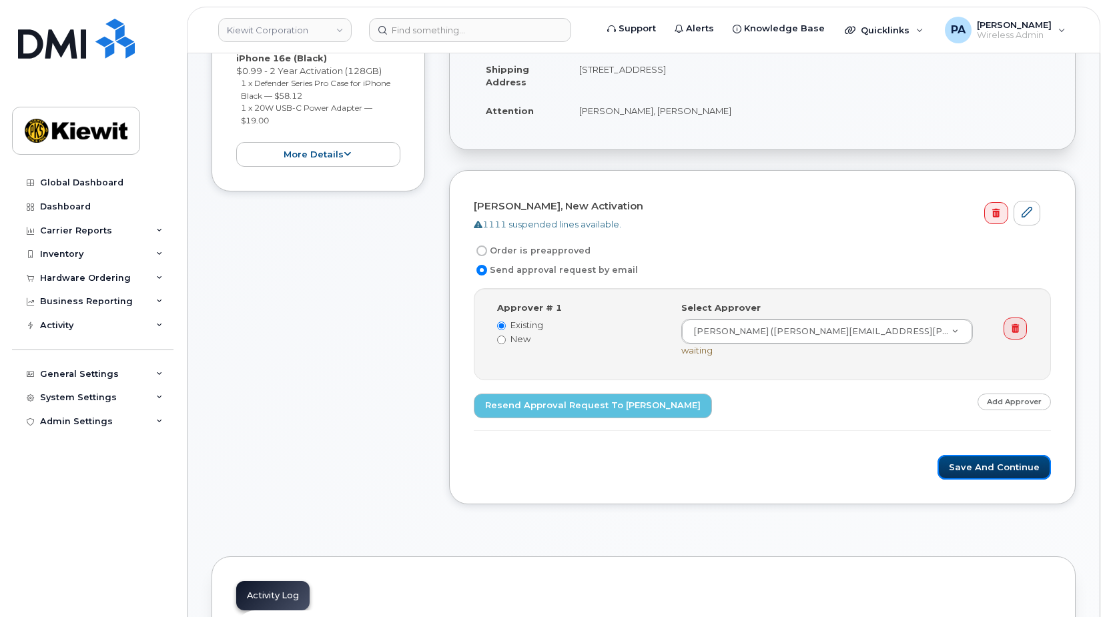
drag, startPoint x: 1015, startPoint y: 461, endPoint x: 582, endPoint y: 450, distance: 433.1
click at [1015, 461] on button "Save and Continue" at bounding box center [993, 467] width 113 height 25
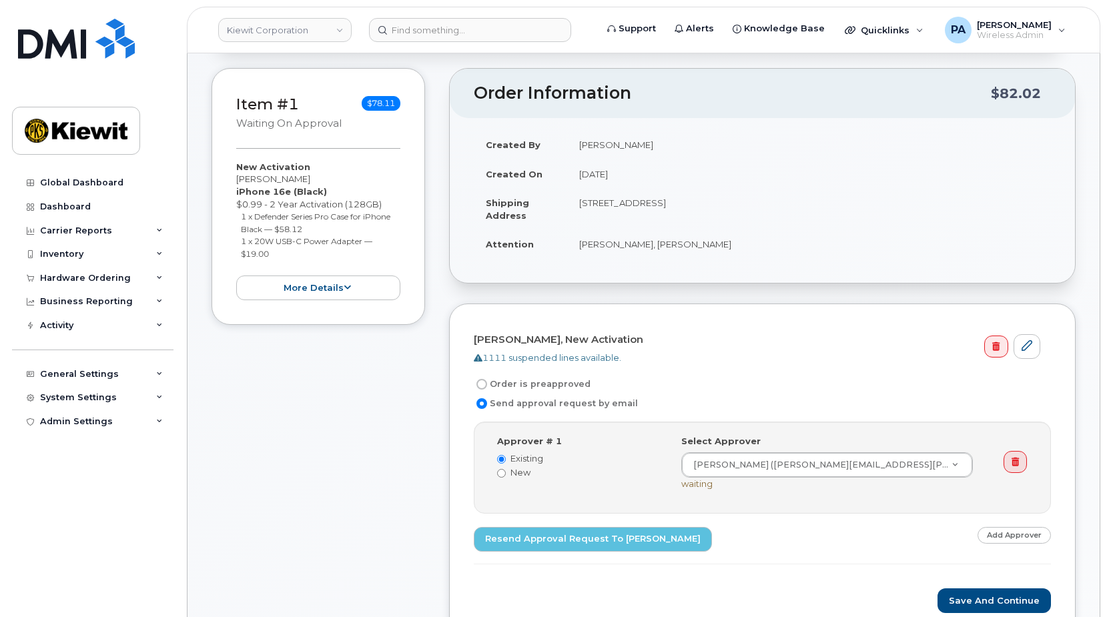
scroll to position [600, 0]
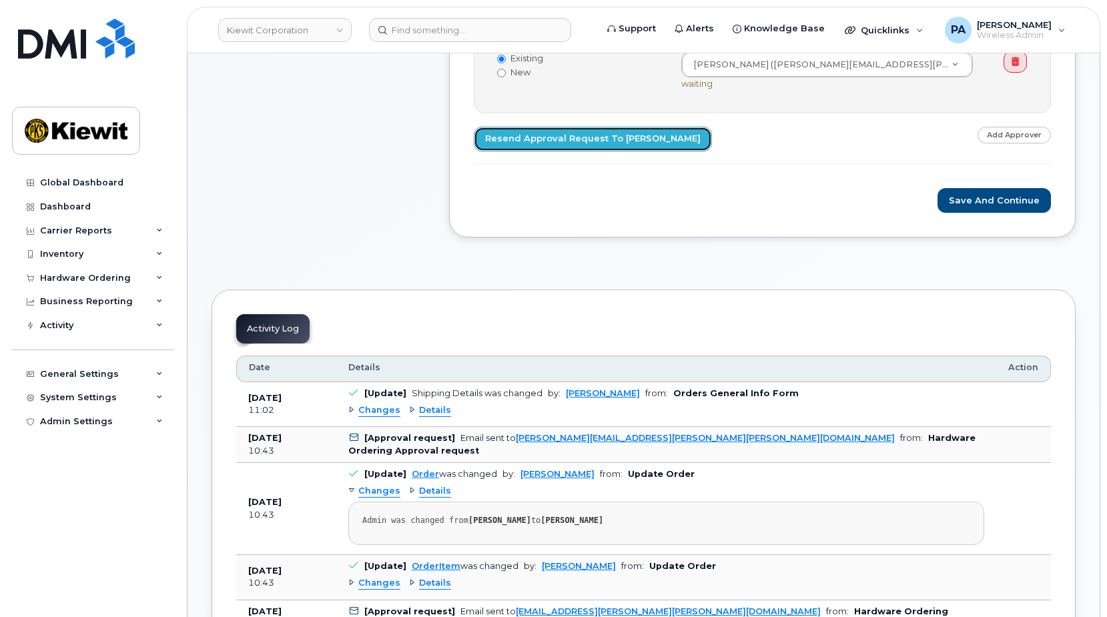
click at [510, 138] on link "Resend Approval Request to Nicholas Vassar" at bounding box center [593, 139] width 238 height 25
click at [93, 370] on div "General Settings" at bounding box center [79, 374] width 79 height 11
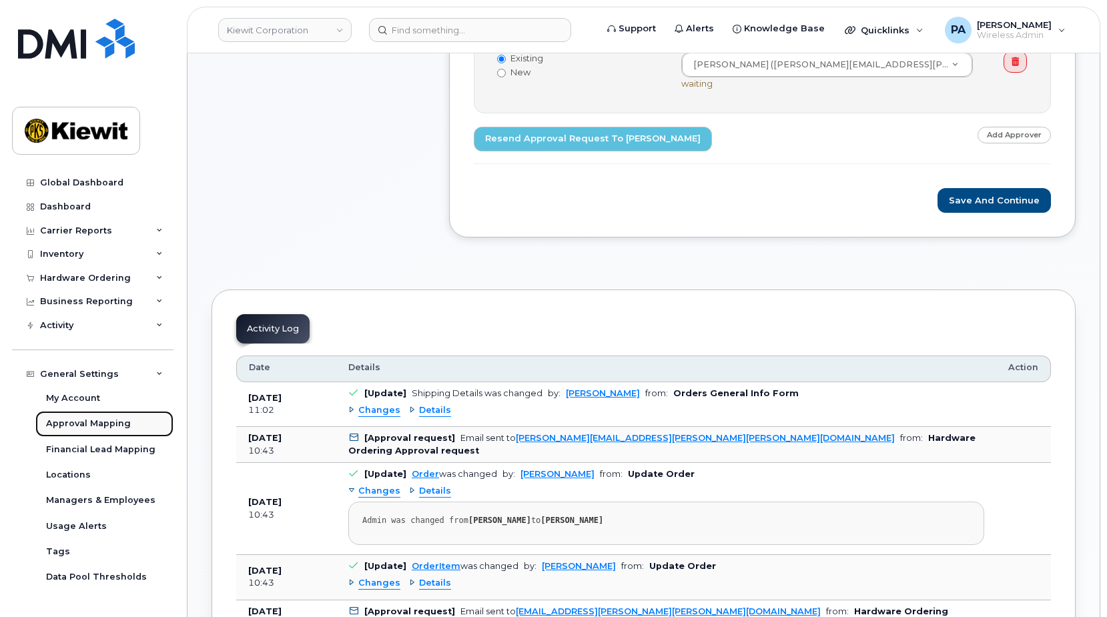
click at [75, 420] on div "Approval Mapping" at bounding box center [88, 424] width 85 height 12
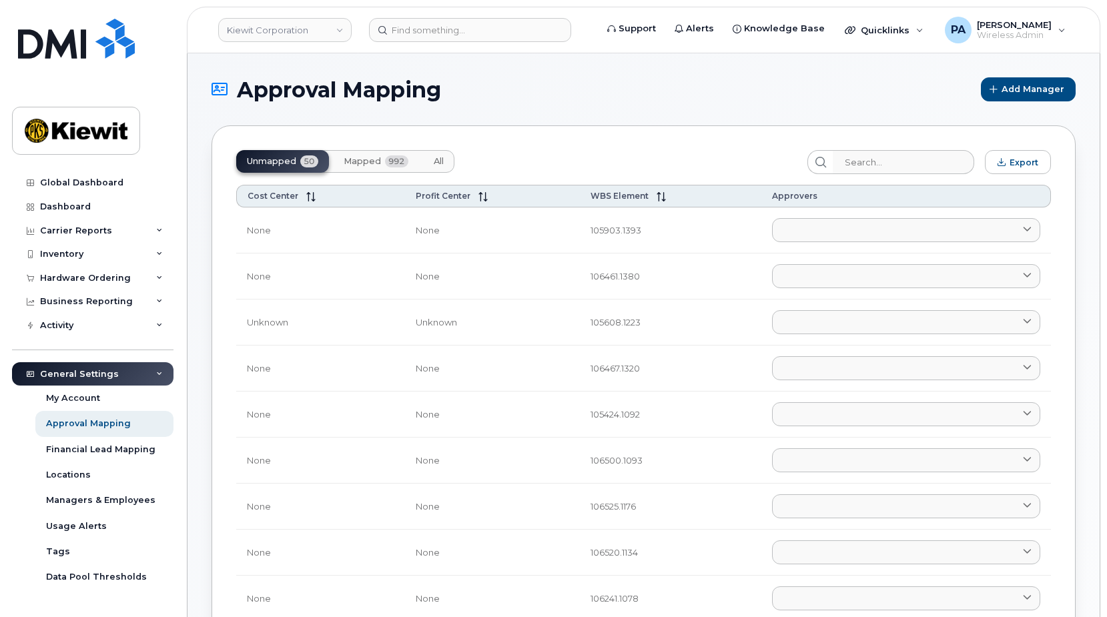
drag, startPoint x: 446, startPoint y: 163, endPoint x: 788, endPoint y: 155, distance: 342.4
click at [446, 163] on button "All" at bounding box center [438, 161] width 31 height 23
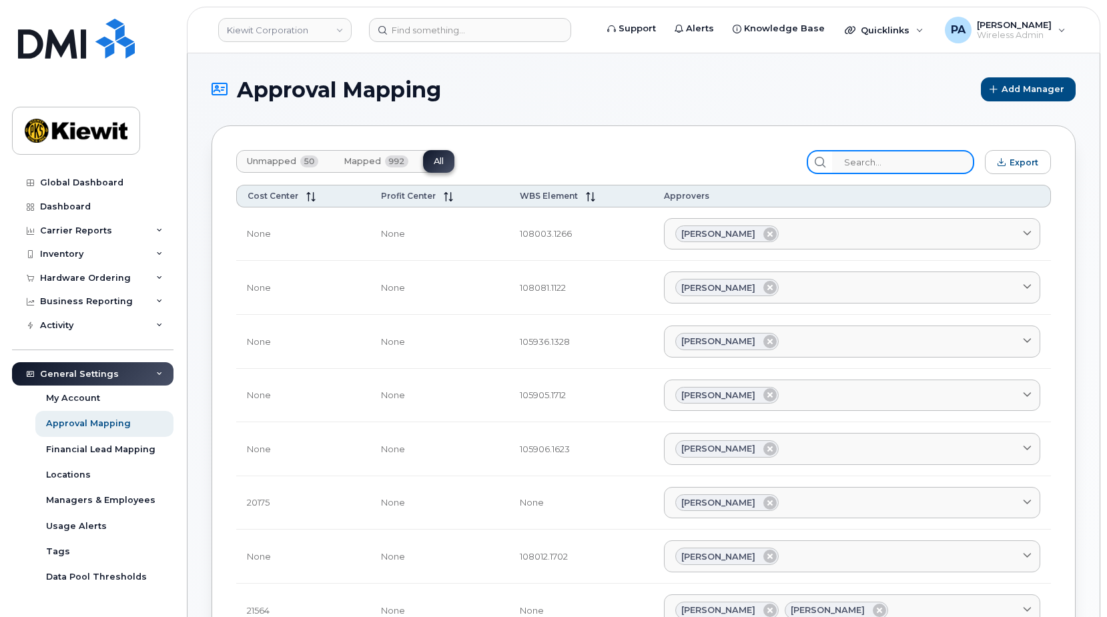
click at [900, 163] on input "search" at bounding box center [903, 162] width 142 height 24
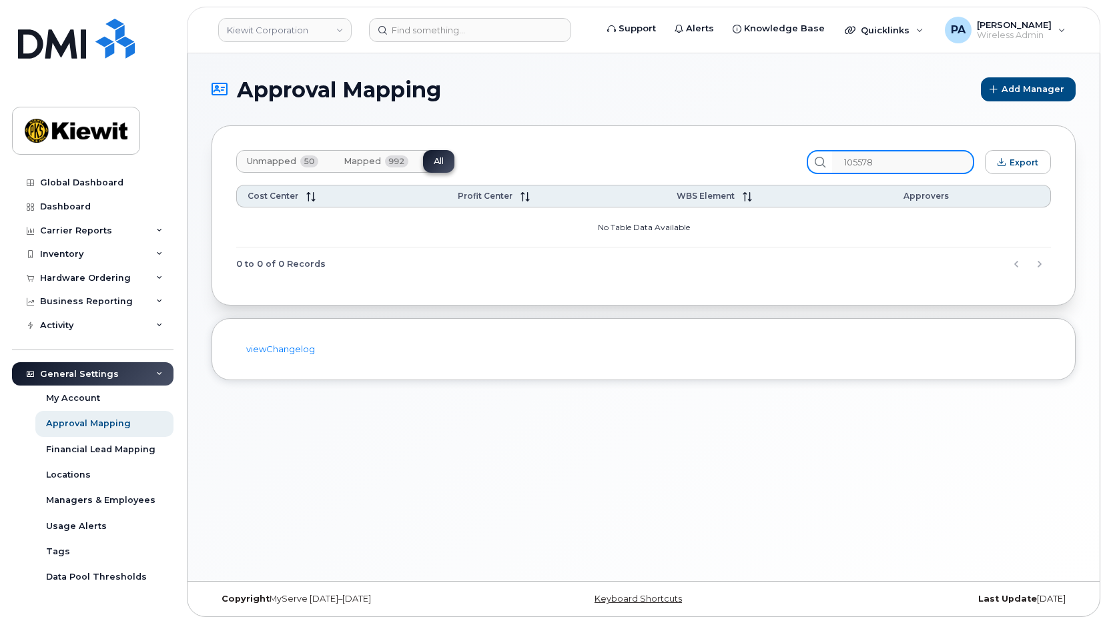
type input "105578"
drag, startPoint x: 897, startPoint y: 164, endPoint x: 768, endPoint y: 169, distance: 129.5
click at [768, 169] on div "Unmapped 50 Mapped 992 All 105578 Export" at bounding box center [643, 162] width 815 height 24
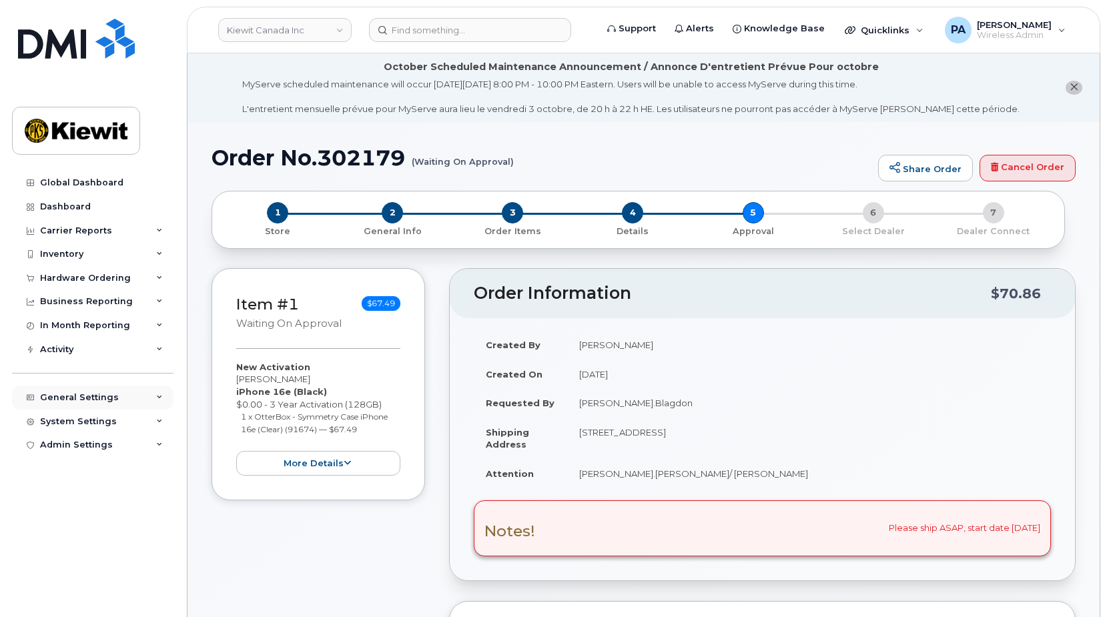
click at [95, 390] on div "General Settings" at bounding box center [92, 398] width 161 height 24
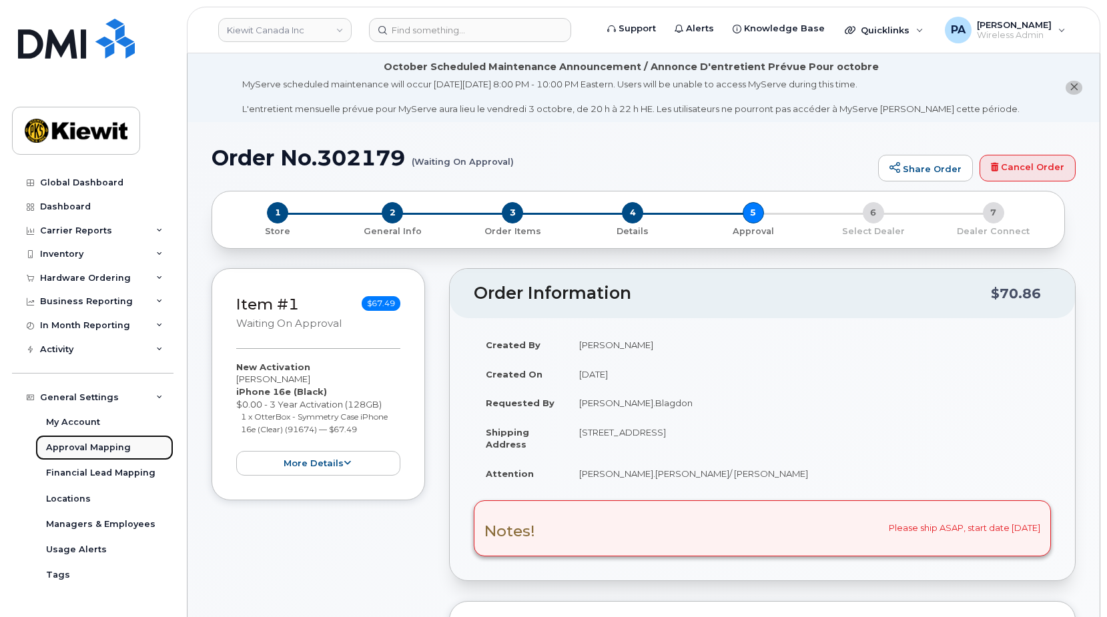
click at [84, 448] on div "Approval Mapping" at bounding box center [88, 448] width 85 height 12
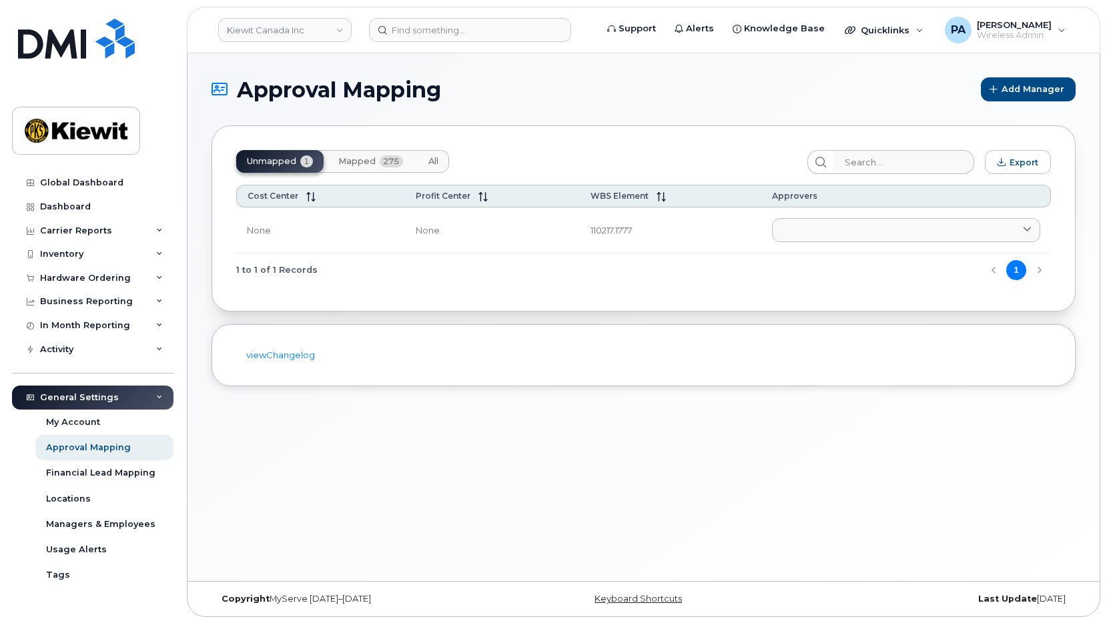
click at [437, 160] on span "All" at bounding box center [433, 161] width 10 height 11
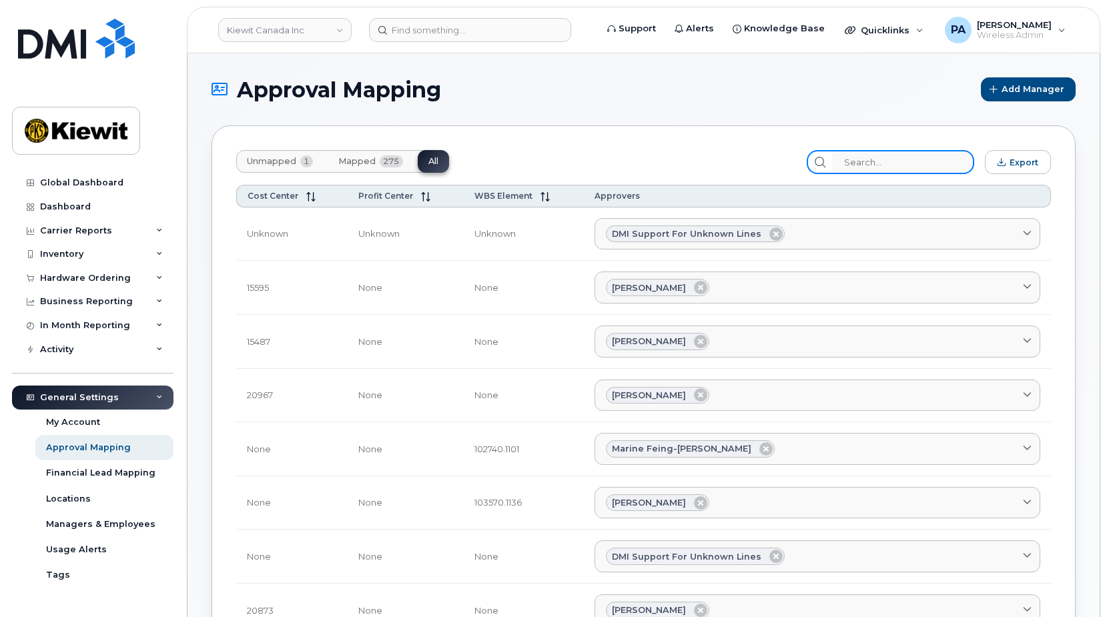
click at [877, 151] on input "search" at bounding box center [903, 162] width 142 height 24
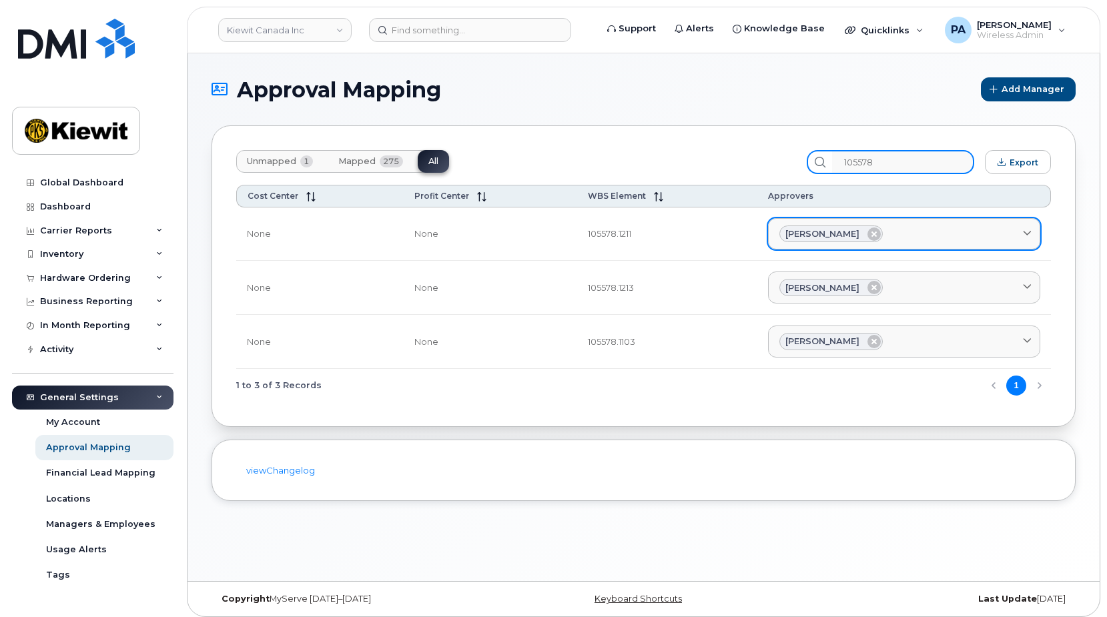
type input "105578"
click at [889, 238] on div "Artem Kliuka" at bounding box center [904, 234] width 250 height 17
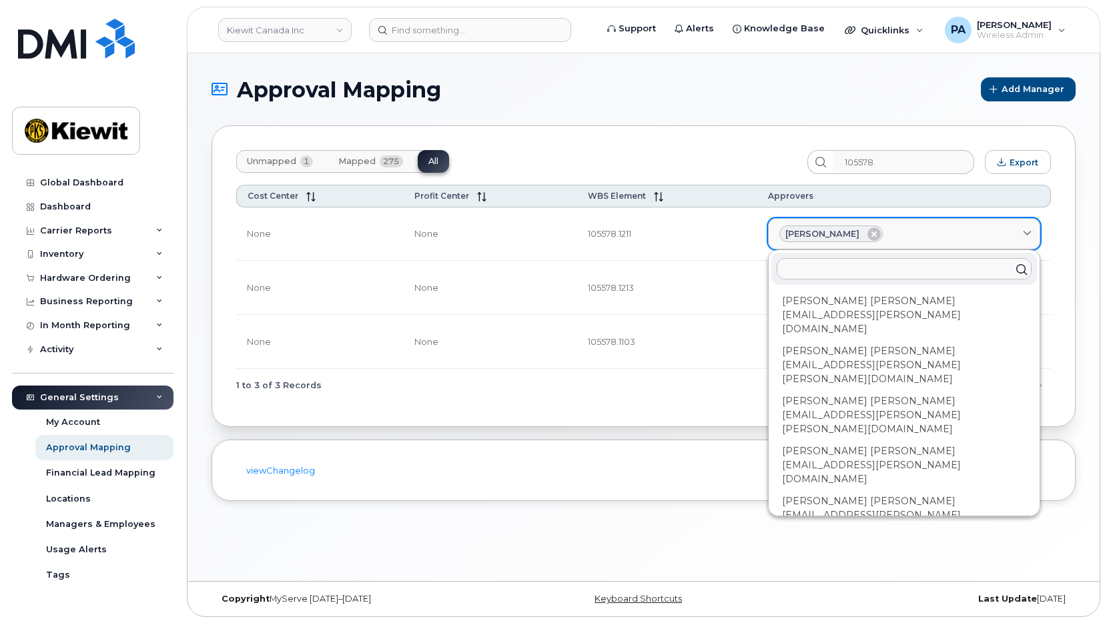
type input "a"
type input "an"
type input "anu"
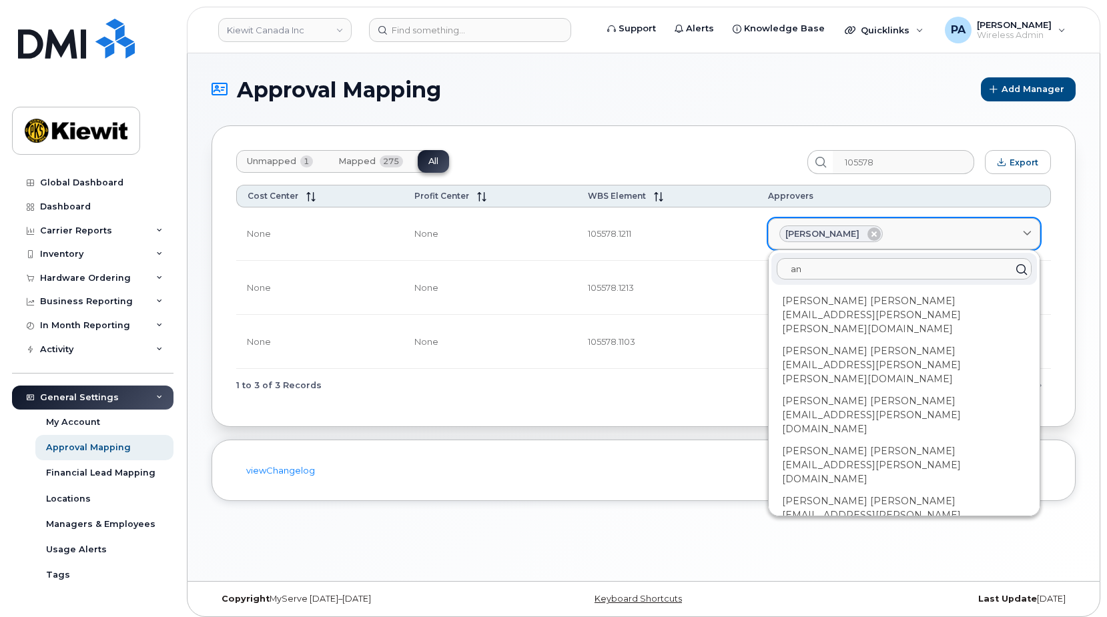
type input "anu"
type input "anup"
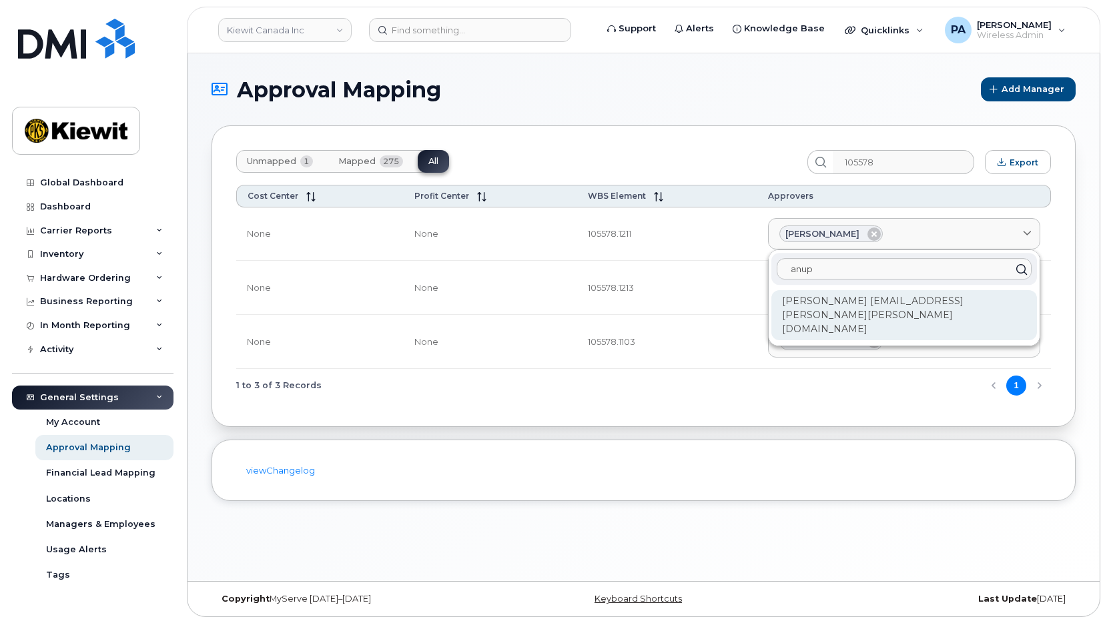
type input "anup"
click at [886, 296] on div "Anup Dondeti ANUP.DONDETI@KIEWIT.COM" at bounding box center [904, 315] width 266 height 50
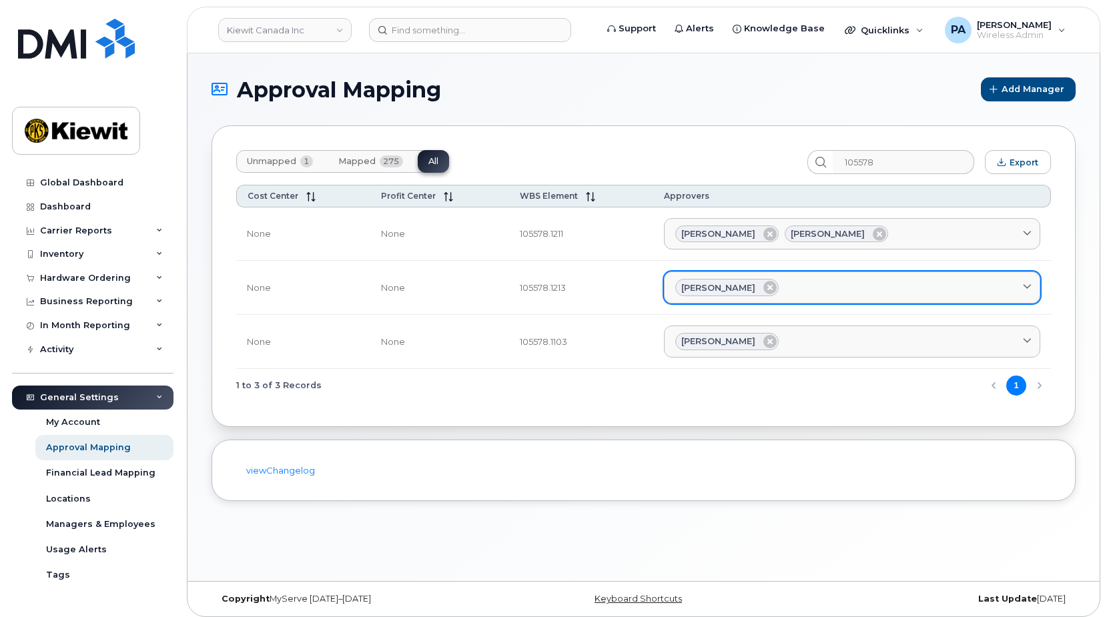
click at [898, 277] on link "Artem Kliuka" at bounding box center [852, 288] width 376 height 32
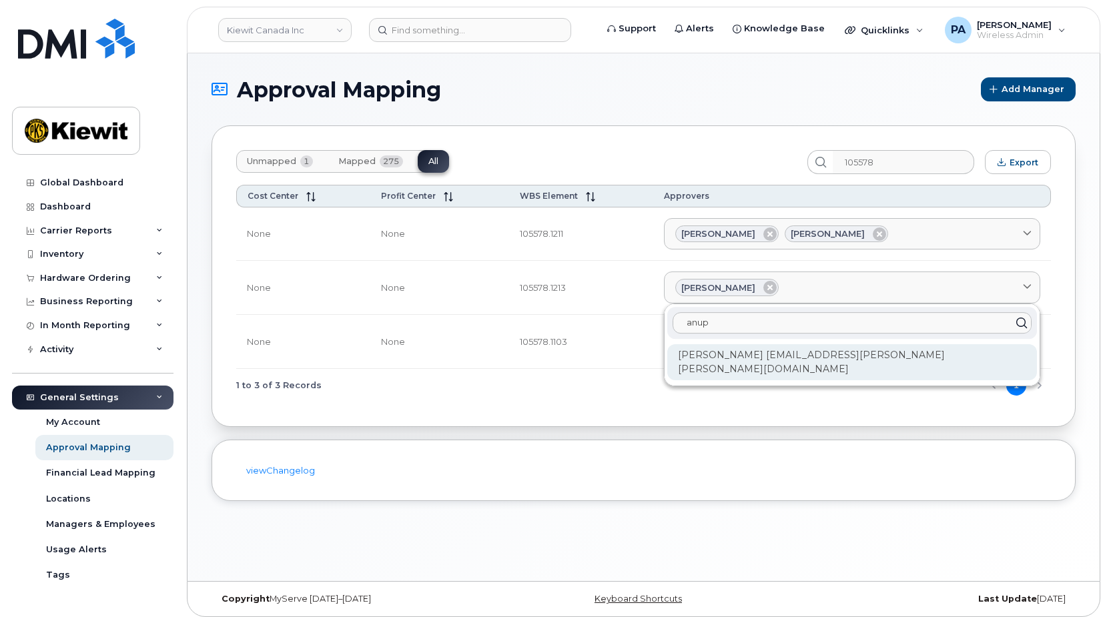
type input "anup"
click at [885, 359] on div "Anup Dondeti ANUP.DONDETI@KIEWIT.COM" at bounding box center [852, 362] width 370 height 36
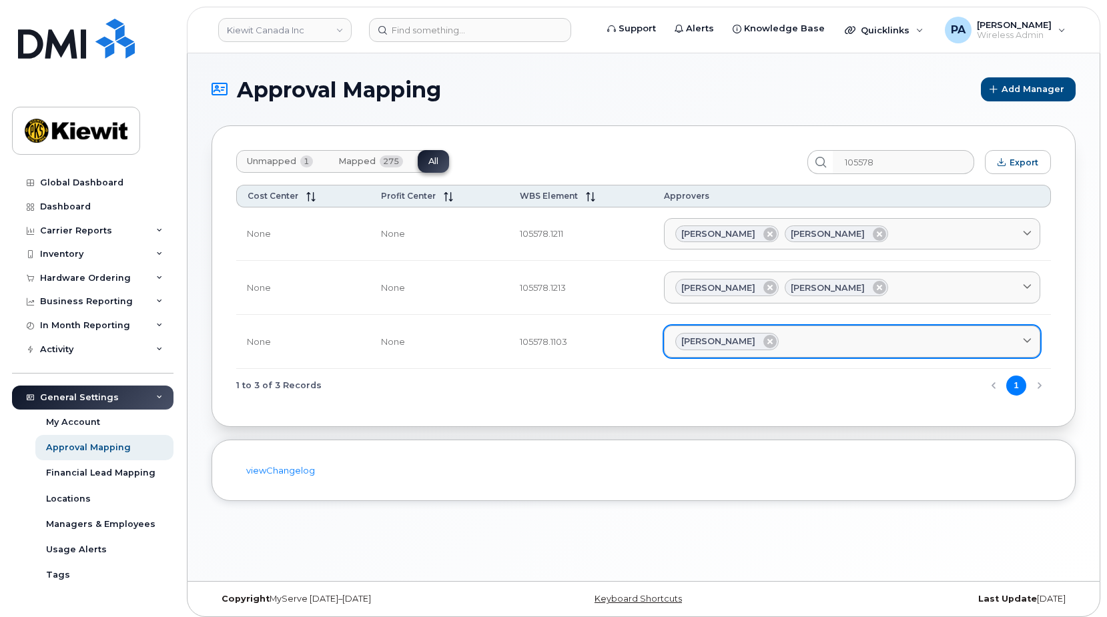
click at [879, 335] on div "Artem Kliuka" at bounding box center [852, 341] width 354 height 17
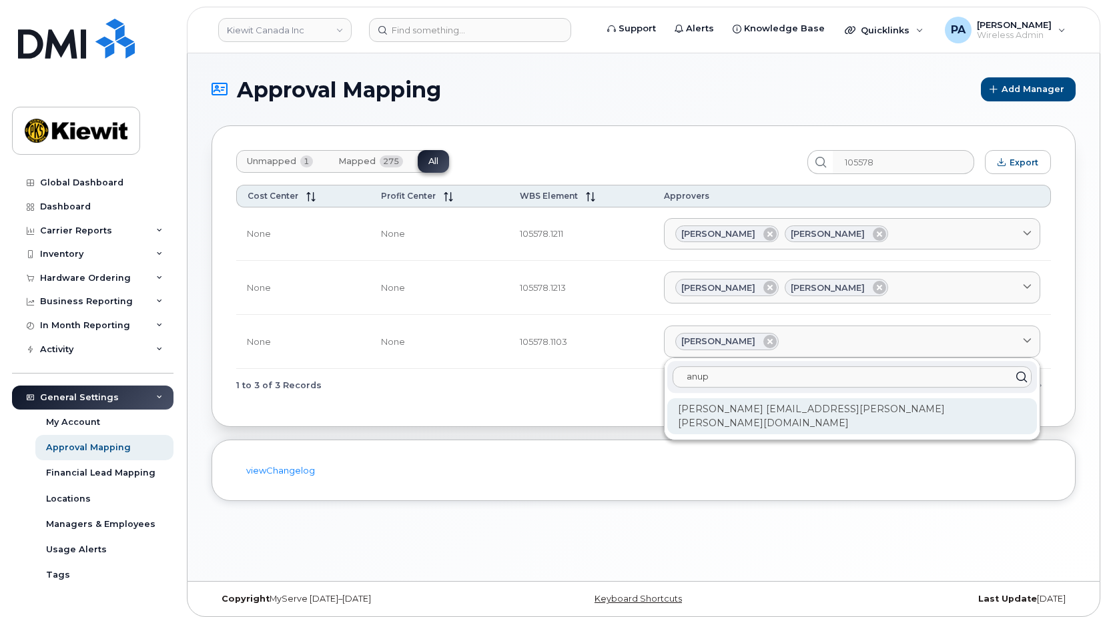
type input "anup"
click at [839, 415] on div "Anup Dondeti ANUP.DONDETI@KIEWIT.COM" at bounding box center [852, 416] width 370 height 36
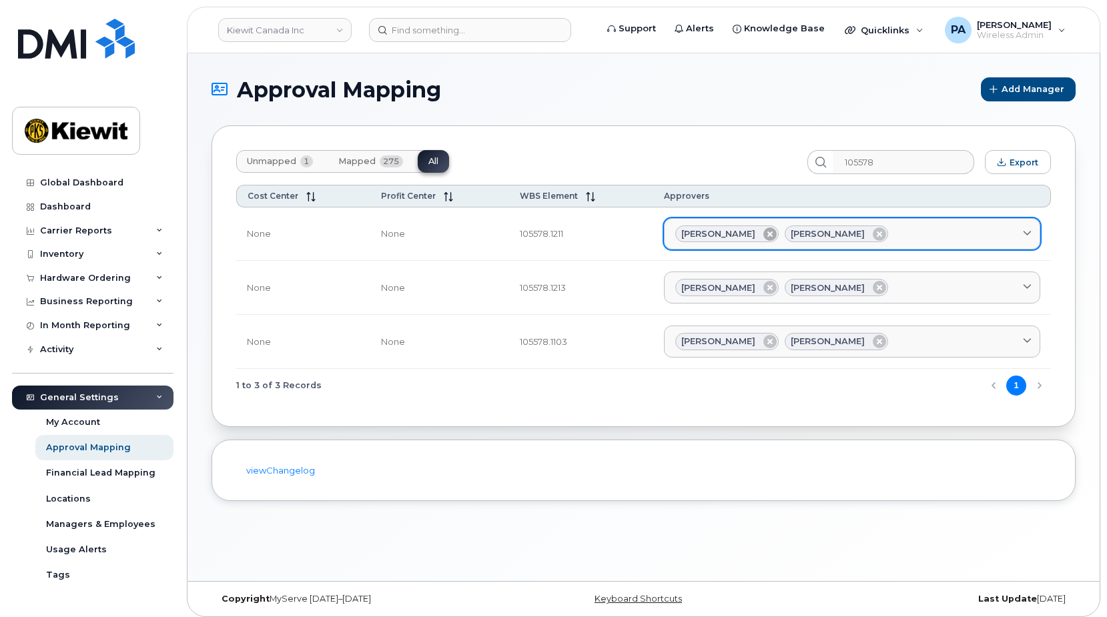
click at [774, 234] on icon at bounding box center [769, 234] width 13 height 13
drag, startPoint x: 769, startPoint y: 289, endPoint x: 775, endPoint y: 313, distance: 24.8
click at [772, 289] on icon at bounding box center [769, 287] width 13 height 13
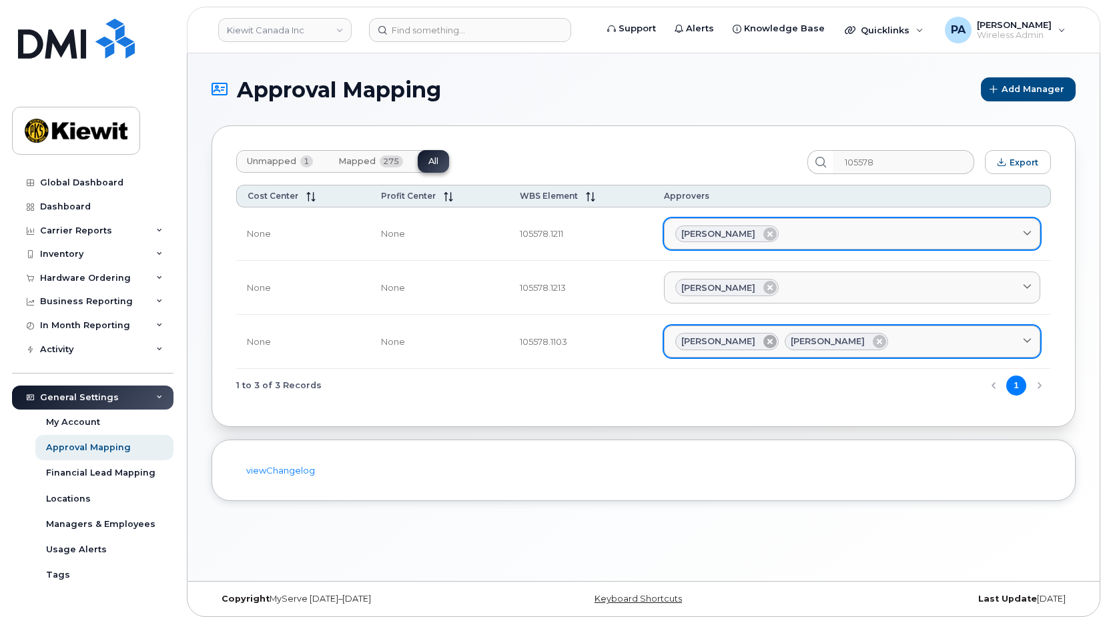
click at [771, 342] on icon at bounding box center [769, 341] width 13 height 13
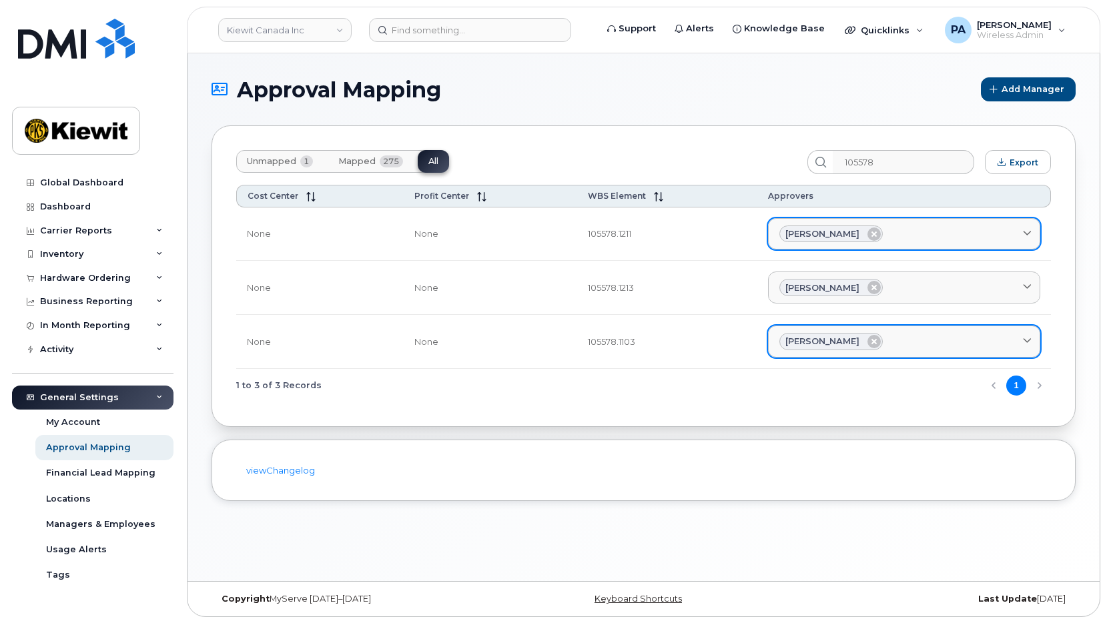
click at [278, 169] on button "Unmapped 1" at bounding box center [279, 161] width 87 height 23
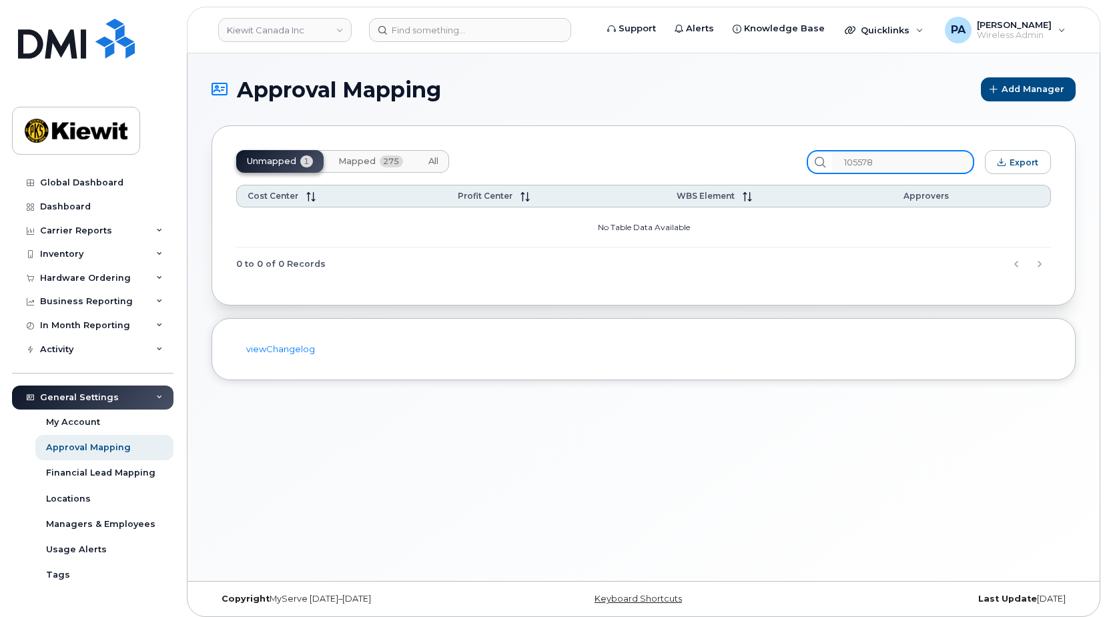
drag, startPoint x: 925, startPoint y: 159, endPoint x: 615, endPoint y: 141, distance: 310.1
click at [615, 141] on div "Unmapped 1 Mapped 275 All 105578 Export Cost Center Profit Center WBS Element A…" at bounding box center [643, 215] width 864 height 180
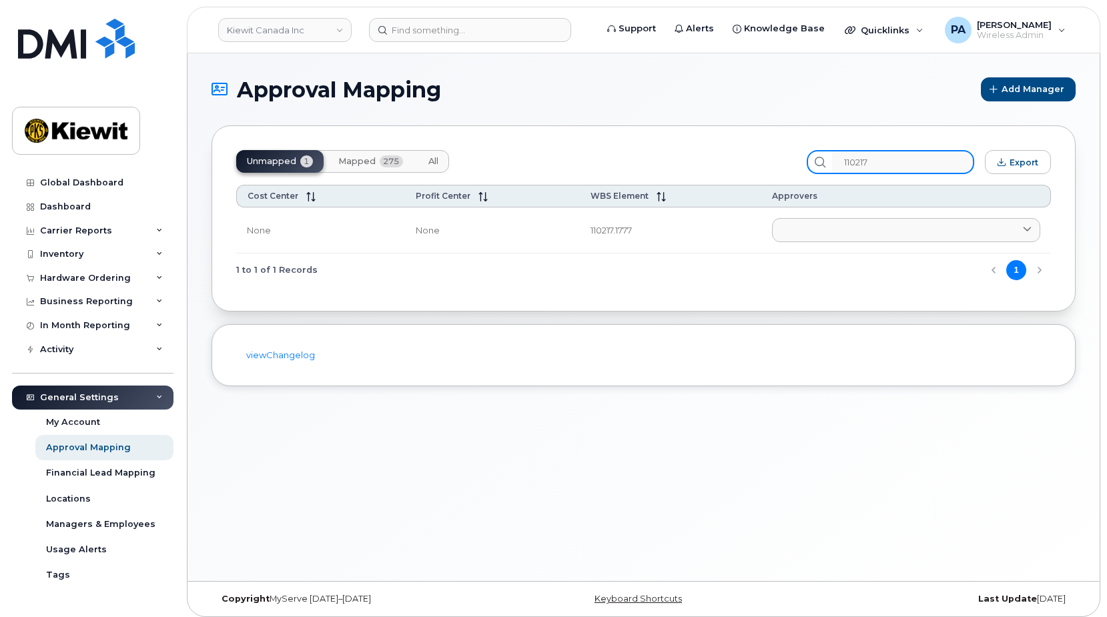
type input "110217"
click at [426, 161] on button "All" at bounding box center [433, 161] width 31 height 23
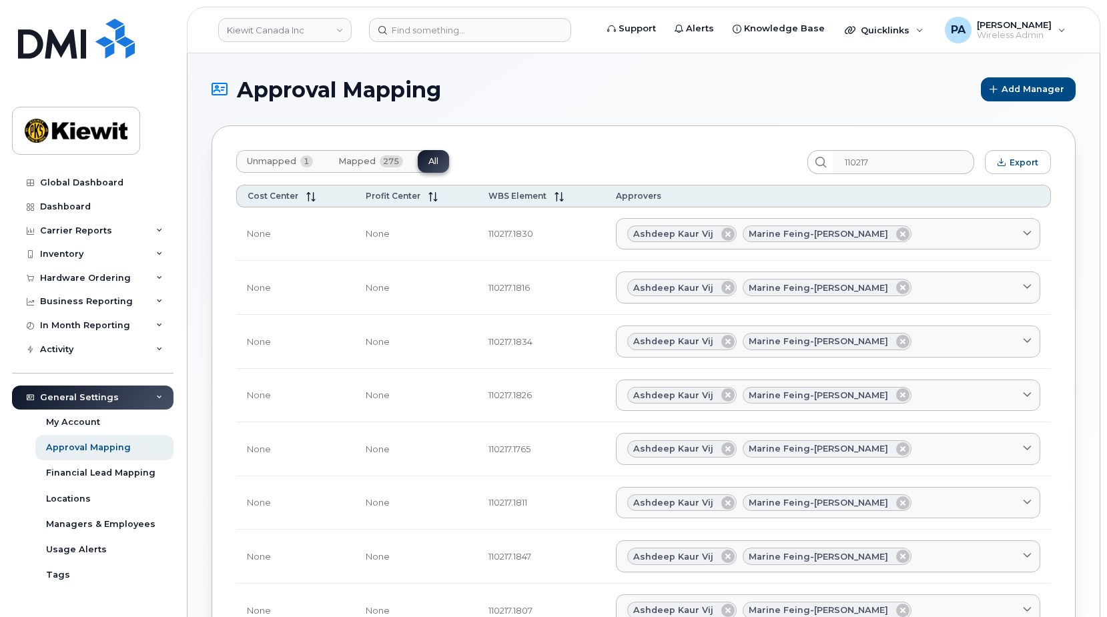
click at [258, 161] on span "Unmapped" at bounding box center [271, 161] width 49 height 11
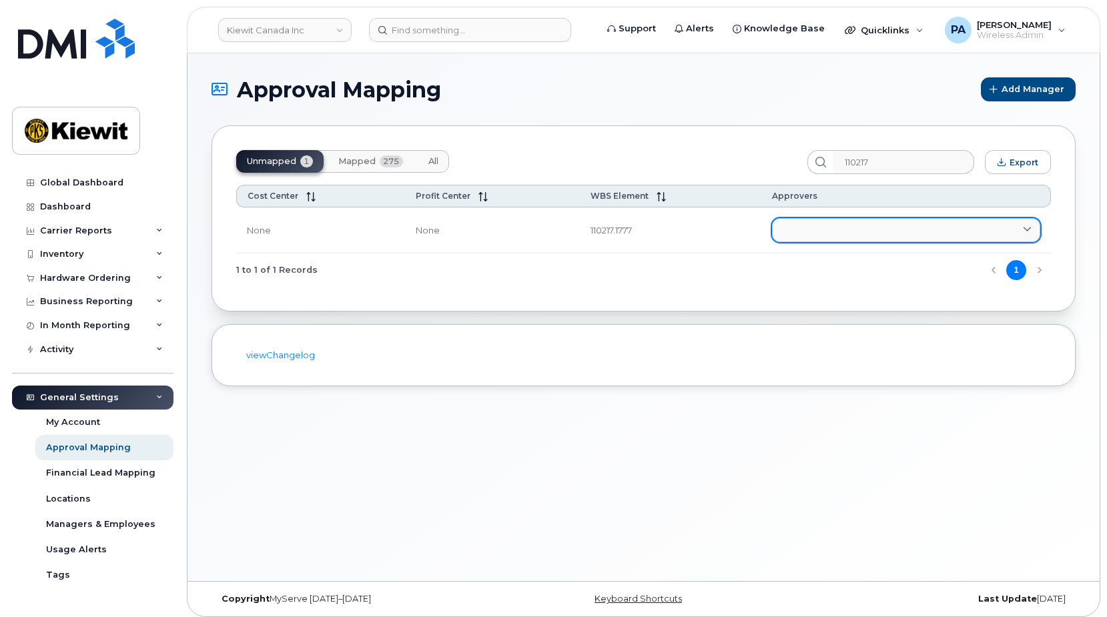
click at [810, 230] on link at bounding box center [906, 230] width 268 height 24
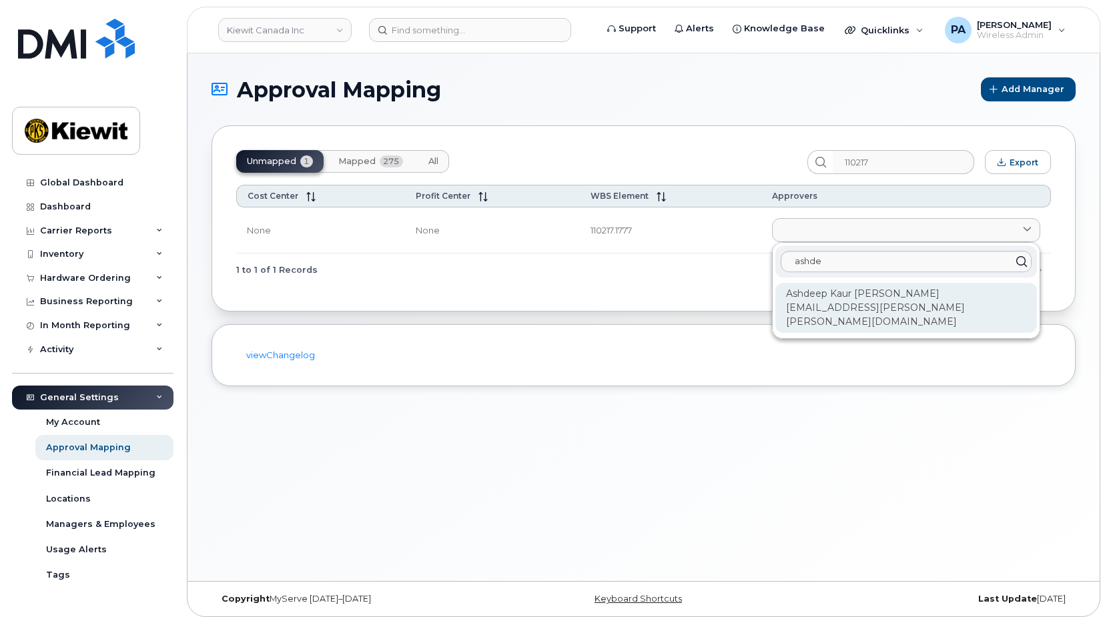
click at [827, 301] on div "Ashdeep Kaur Vij ASHDEEPKAUR.VIJ@KIEWIT.COM" at bounding box center [906, 308] width 262 height 50
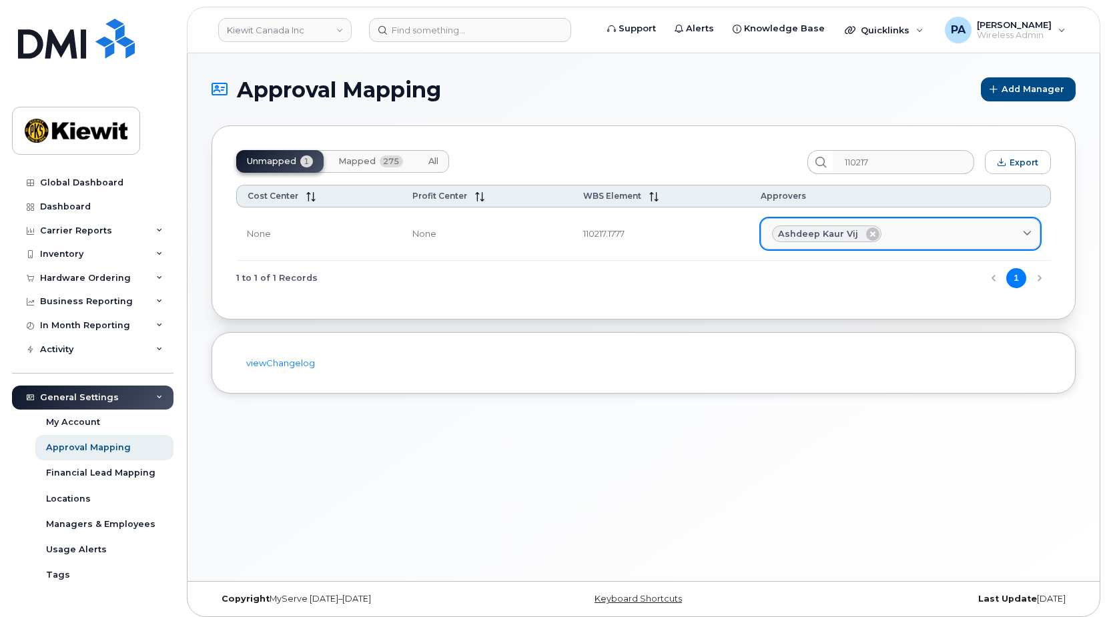
click at [914, 238] on div "Ashdeep Kaur Vij" at bounding box center [900, 234] width 257 height 17
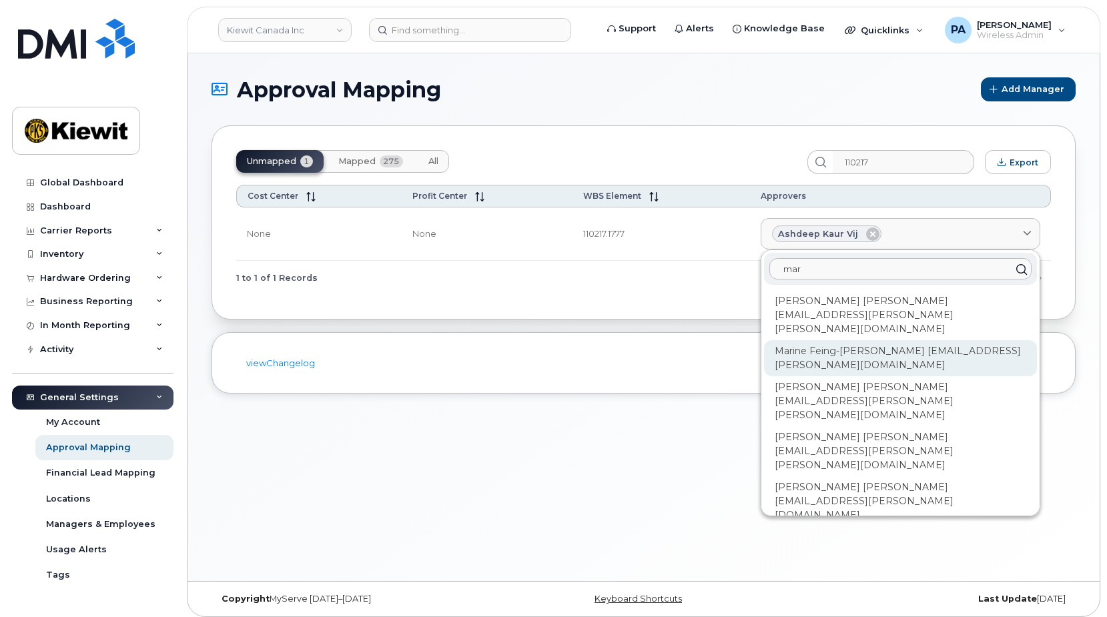
type input "mar"
click at [864, 340] on div "Marine Feing-Kwong-Chan MARINE.FEING@KIEWIT.COM" at bounding box center [900, 358] width 273 height 36
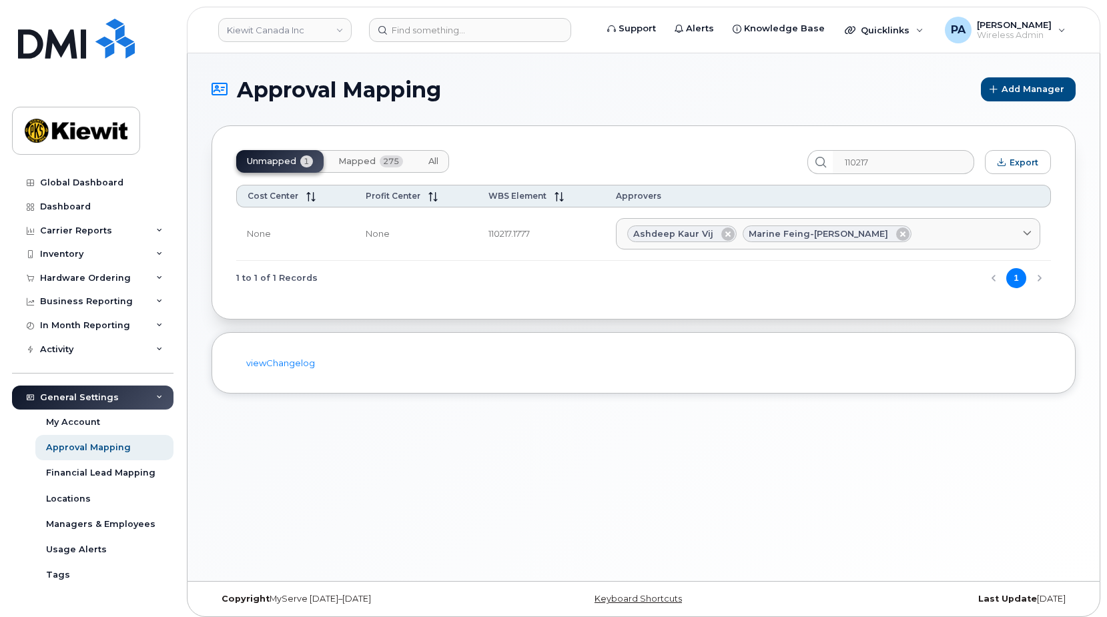
click at [438, 163] on span "All" at bounding box center [433, 161] width 10 height 11
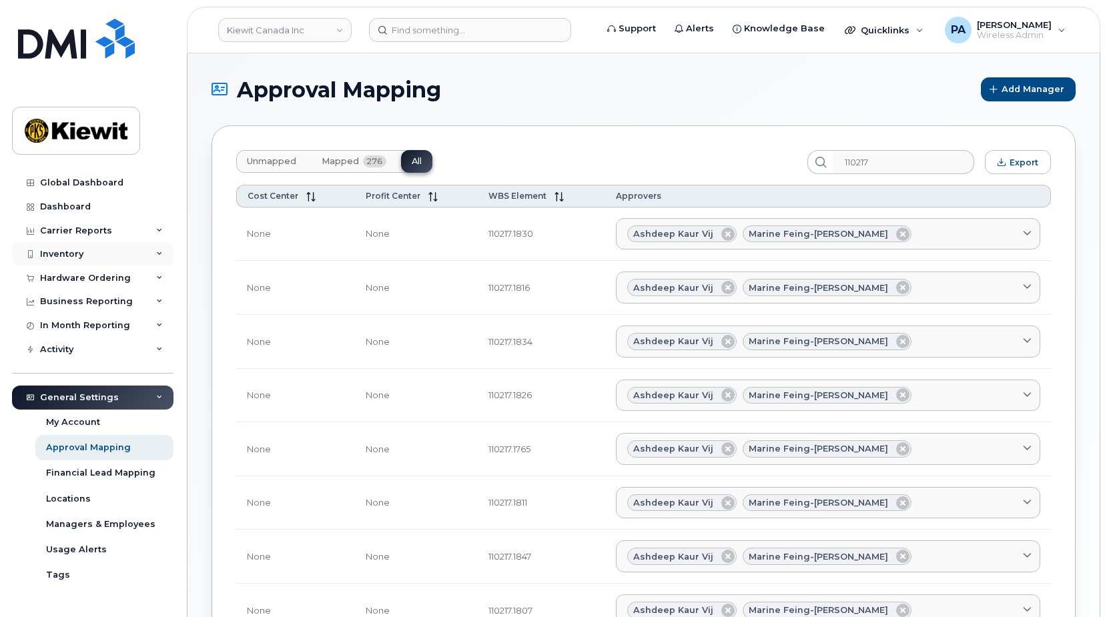
click at [83, 252] on div "Inventory" at bounding box center [92, 254] width 161 height 24
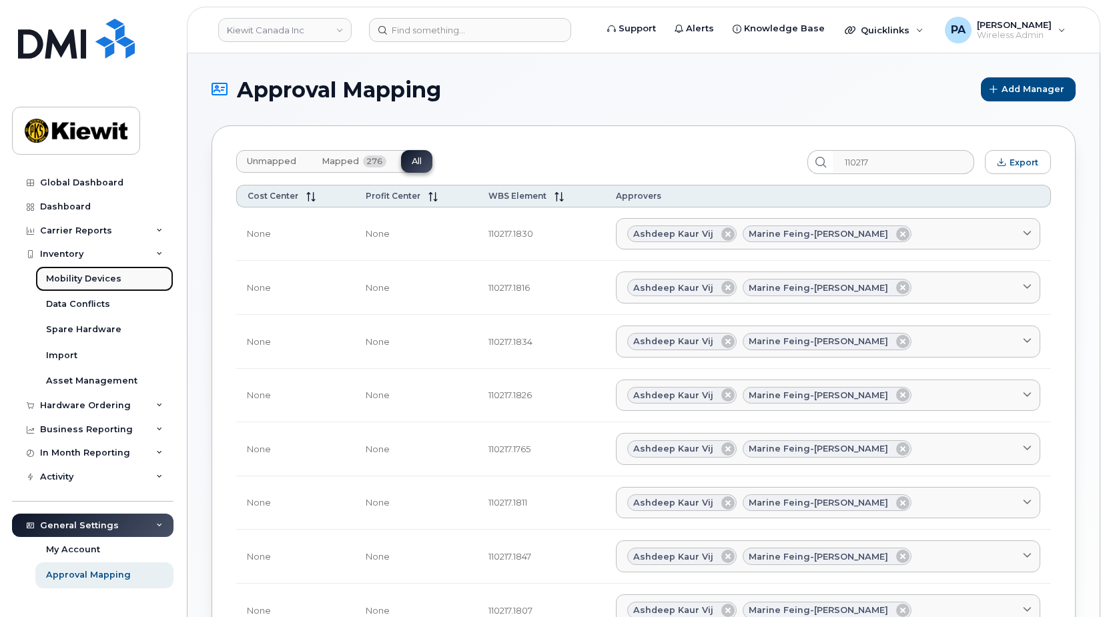
click at [76, 271] on link "Mobility Devices" at bounding box center [104, 278] width 138 height 25
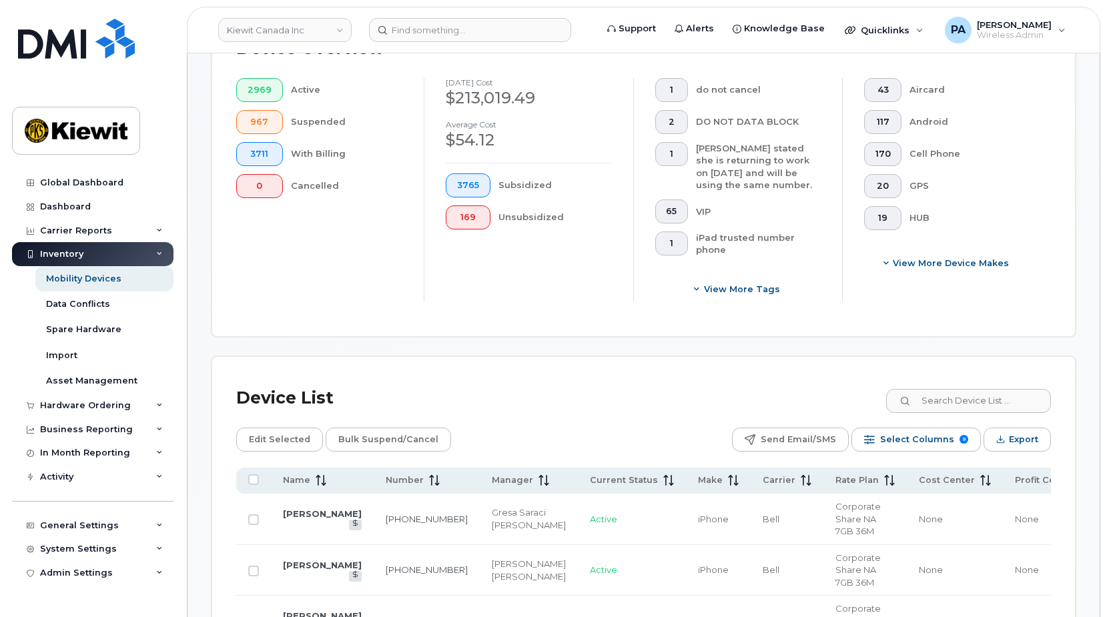
scroll to position [467, 0]
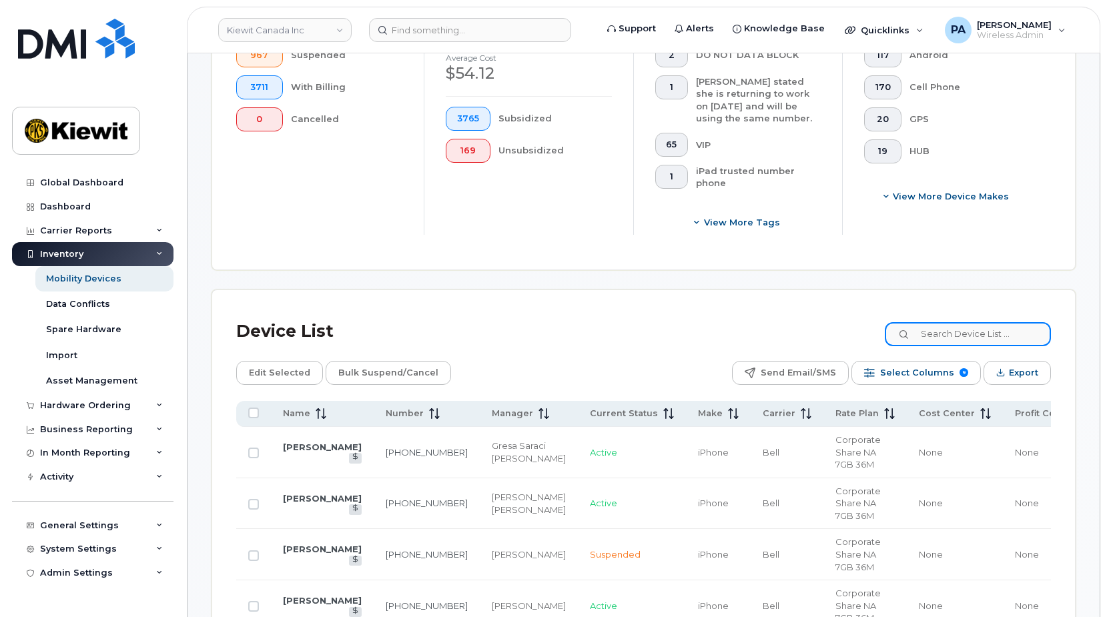
click at [942, 332] on input at bounding box center [968, 334] width 166 height 24
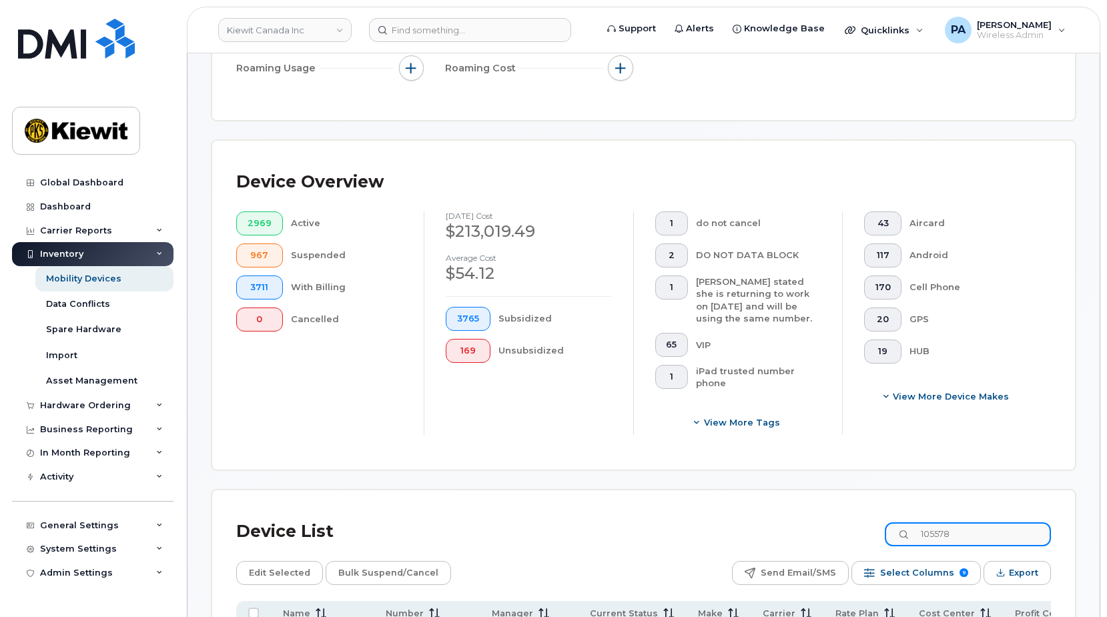
scroll to position [534, 0]
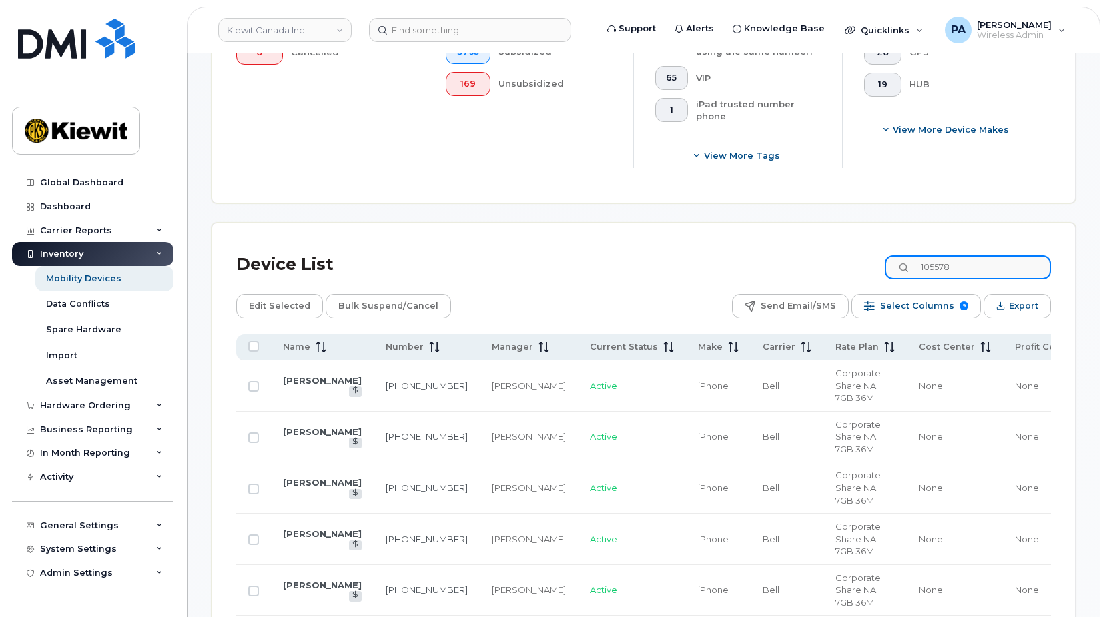
type input "105578"
drag, startPoint x: 251, startPoint y: 381, endPoint x: 252, endPoint y: 372, distance: 8.7
click at [251, 381] on input "Row Unselected" at bounding box center [253, 386] width 11 height 11
checkbox input "true"
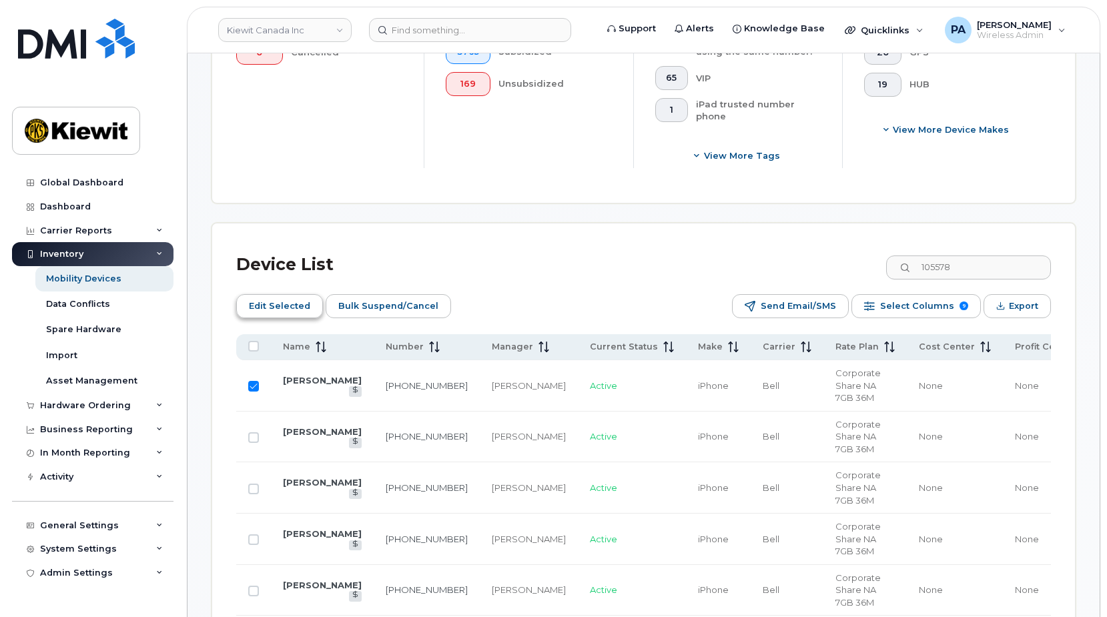
click at [286, 307] on span "Edit Selected" at bounding box center [279, 306] width 61 height 20
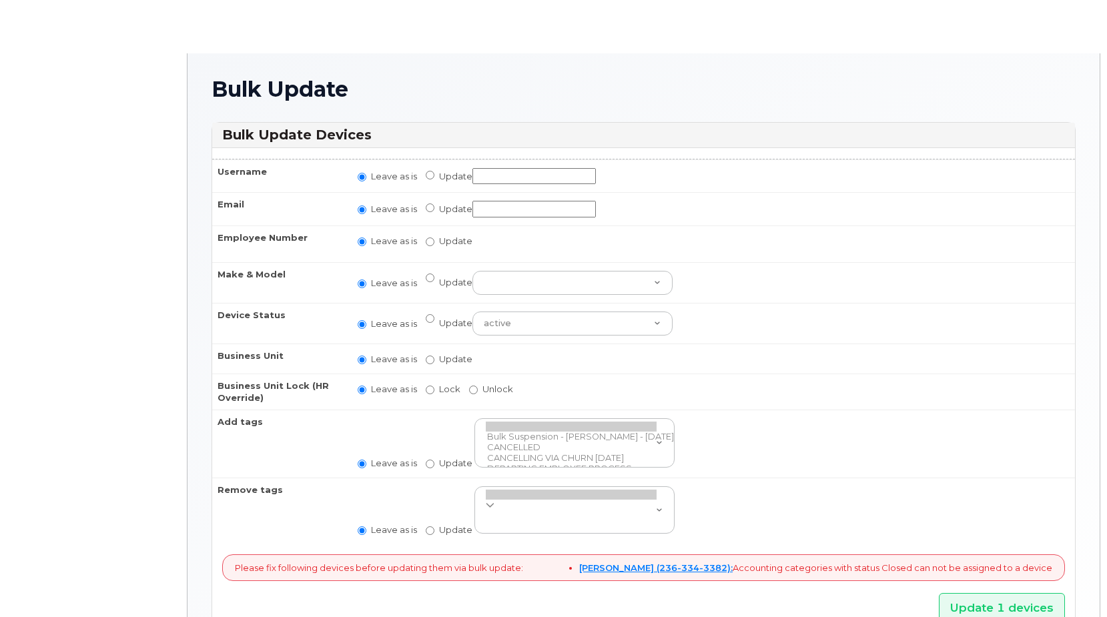
radio input "true"
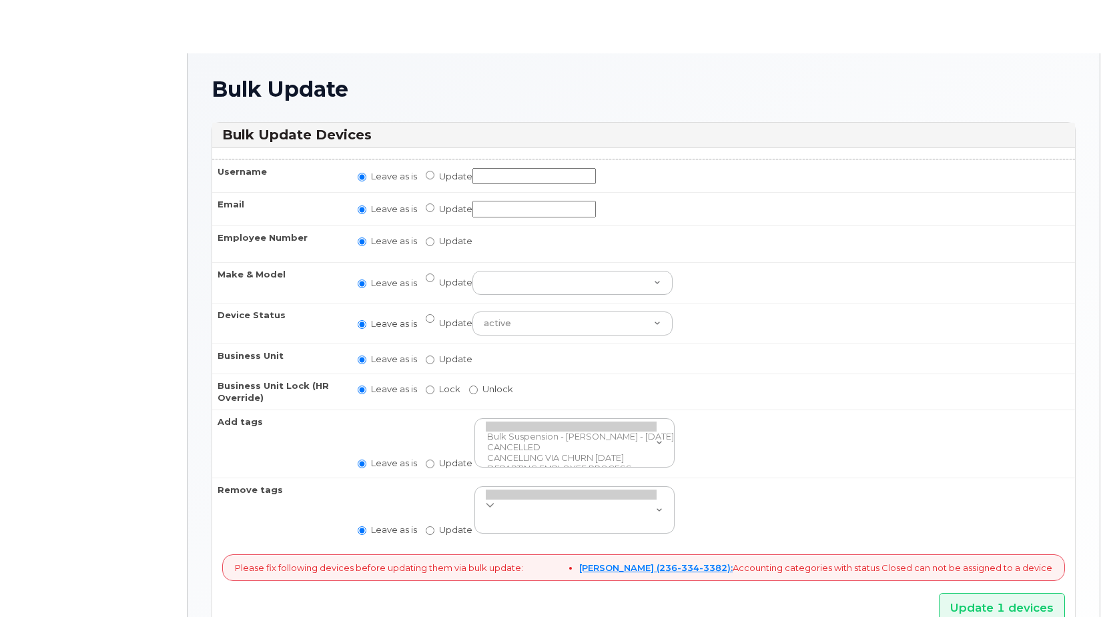
radio input "true"
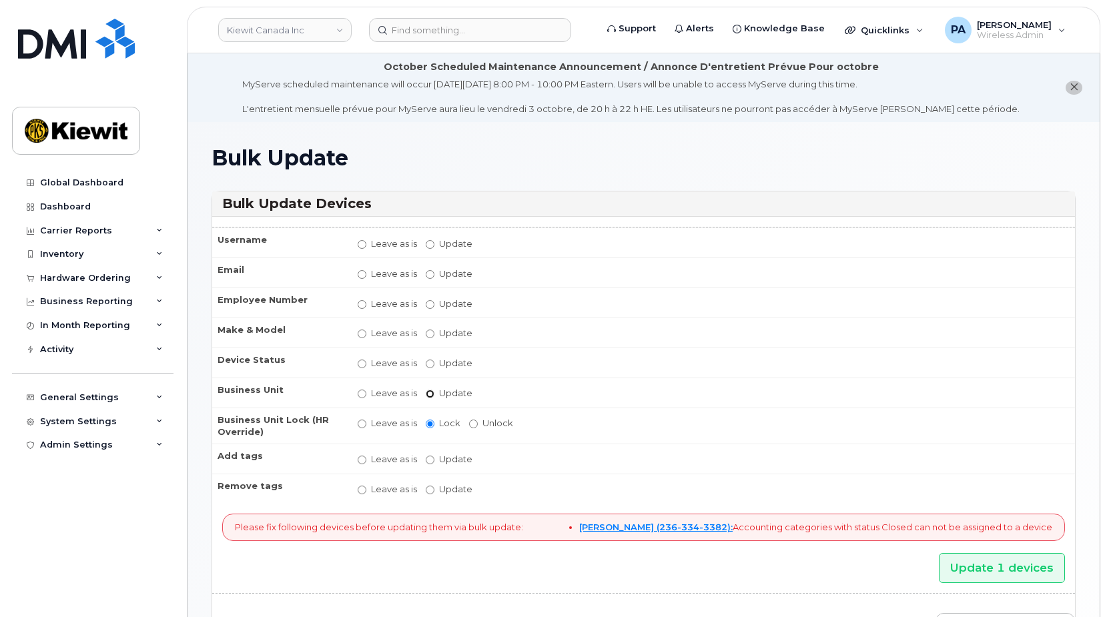
click at [427, 398] on input "Update" at bounding box center [430, 394] width 9 height 9
radio input "true"
radio input "false"
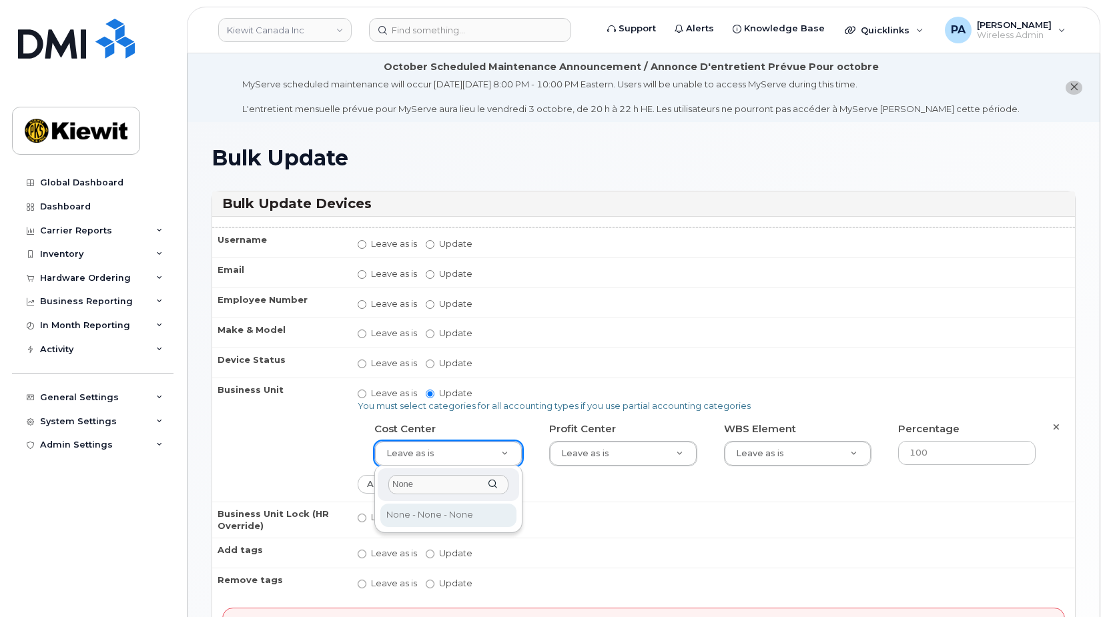
type input "None"
type input "13383"
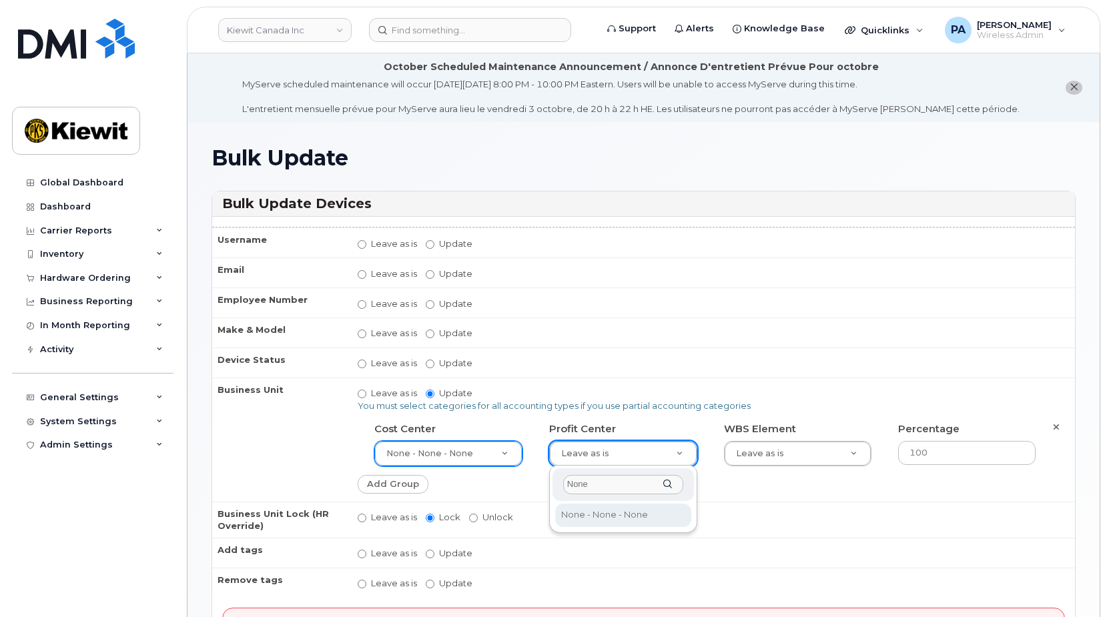
type input "None"
click at [597, 530] on div "None None - None - None None - None - None" at bounding box center [623, 499] width 148 height 67
type input "14059"
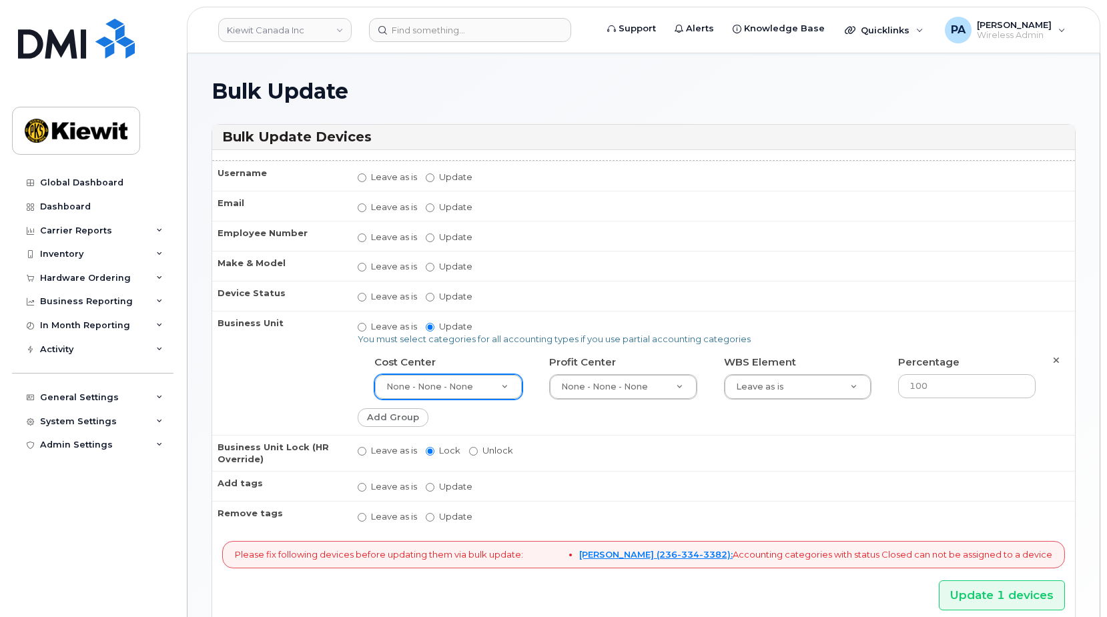
scroll to position [296, 0]
